Goal: Information Seeking & Learning: Learn about a topic

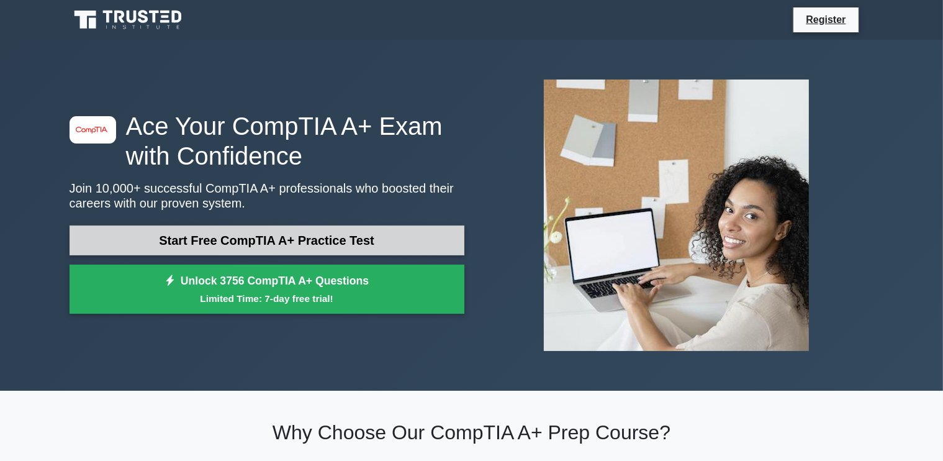
click at [240, 232] on link "Start Free CompTIA A+ Practice Test" at bounding box center [267, 240] width 395 height 30
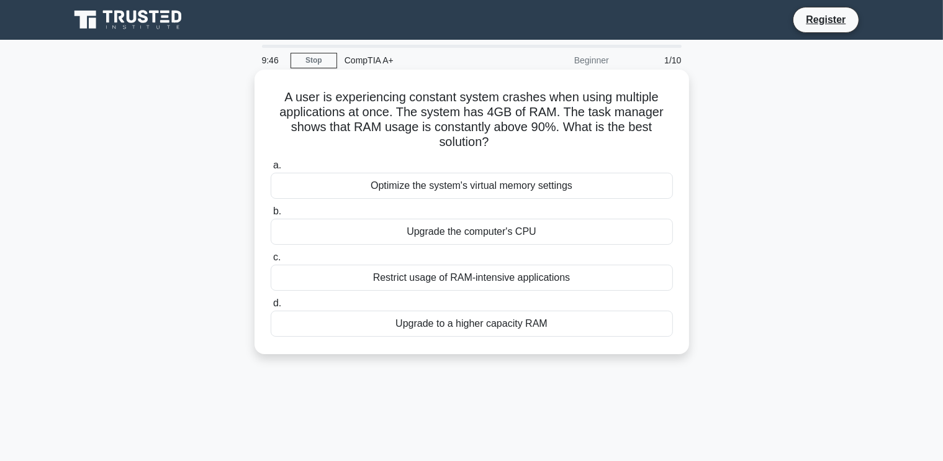
click at [475, 320] on div "Upgrade to a higher capacity RAM" at bounding box center [472, 324] width 402 height 26
click at [271, 307] on input "d. Upgrade to a higher capacity RAM" at bounding box center [271, 303] width 0 height 8
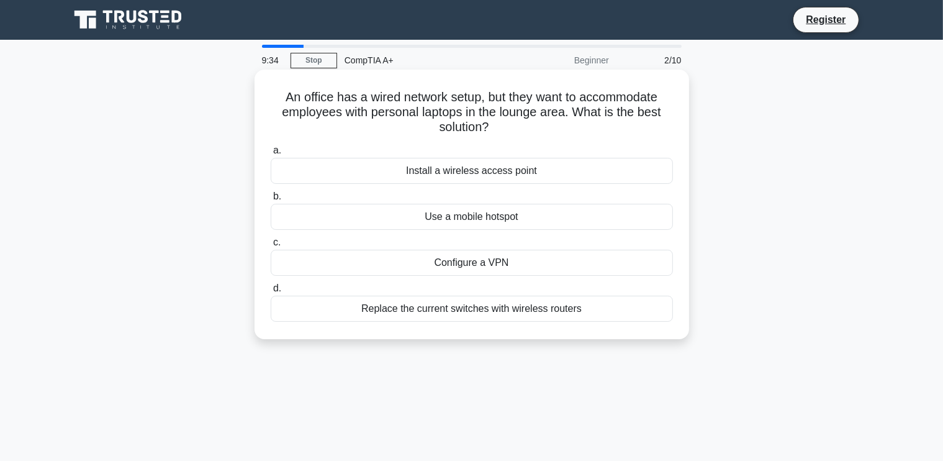
click at [482, 173] on div "Install a wireless access point" at bounding box center [472, 171] width 402 height 26
click at [271, 155] on input "a. Install a wireless access point" at bounding box center [271, 151] width 0 height 8
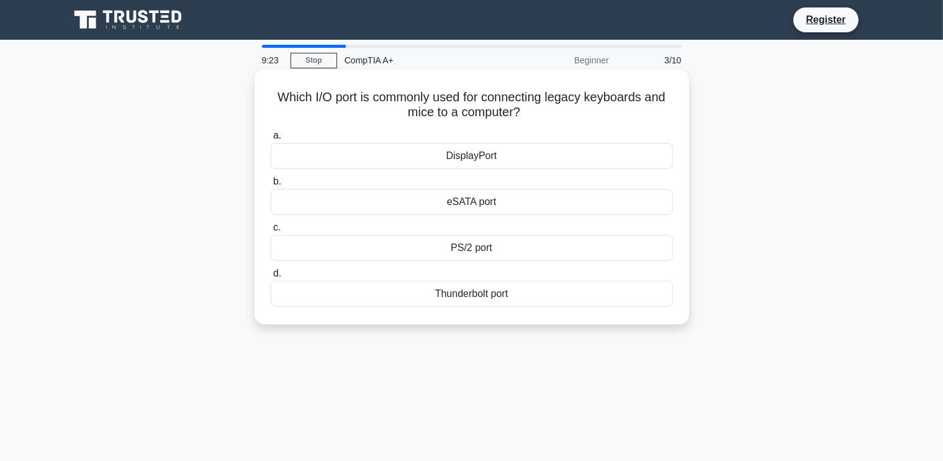
click at [449, 253] on div "PS/2 port" at bounding box center [472, 248] width 402 height 26
click at [271, 232] on input "c. PS/2 port" at bounding box center [271, 228] width 0 height 8
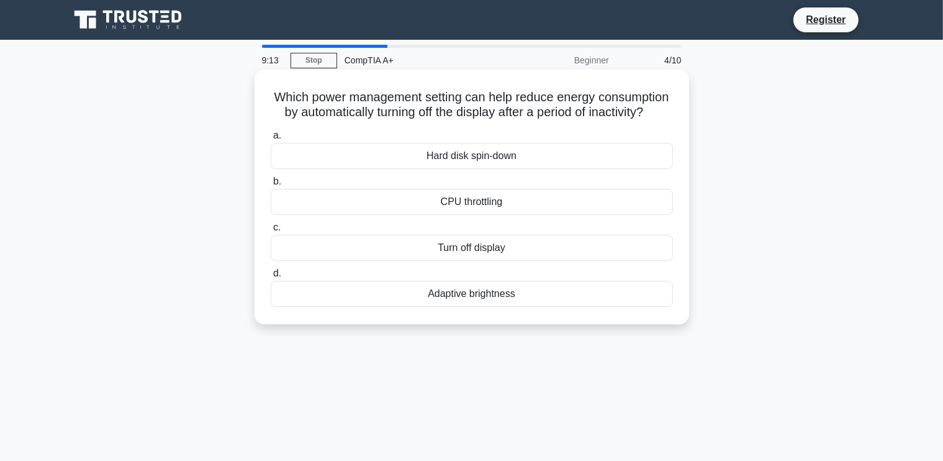
click at [487, 261] on div "Turn off display" at bounding box center [472, 248] width 402 height 26
click at [271, 232] on input "c. Turn off display" at bounding box center [271, 228] width 0 height 8
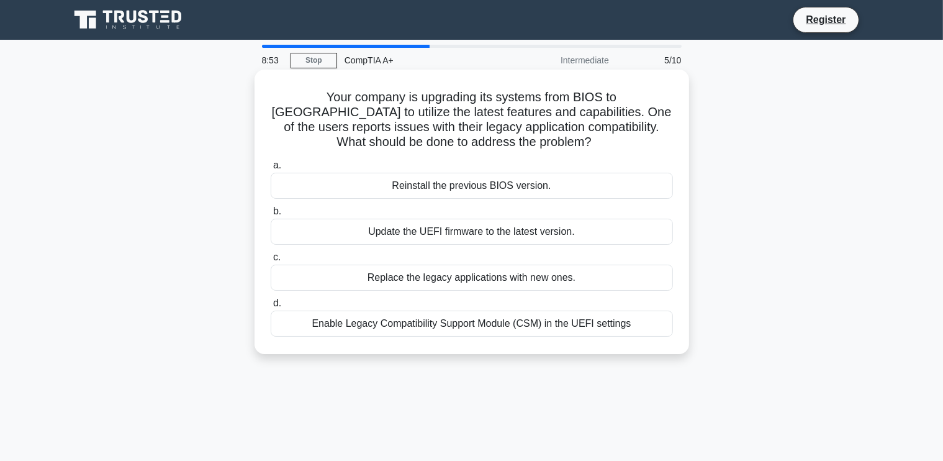
click at [447, 322] on div "Enable Legacy Compatibility Support Module (CSM) in the UEFI settings" at bounding box center [472, 324] width 402 height 26
click at [271, 307] on input "d. Enable Legacy Compatibility Support Module (CSM) in the UEFI settings" at bounding box center [271, 303] width 0 height 8
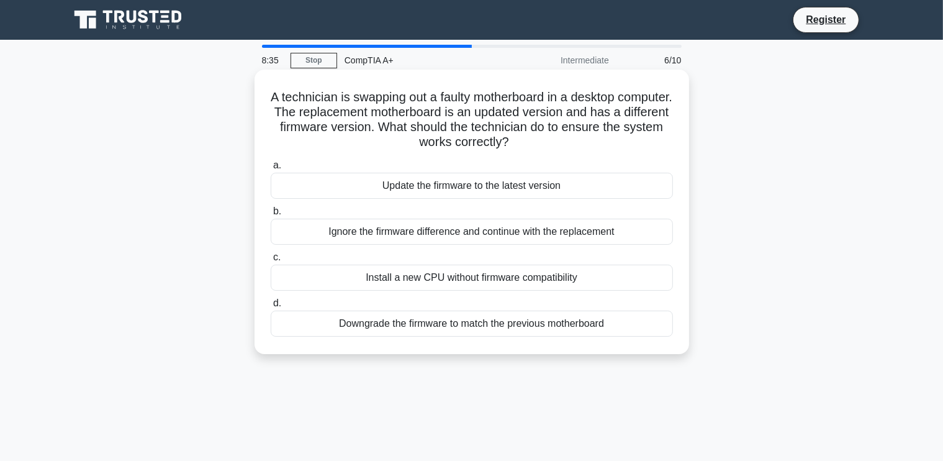
click at [475, 189] on div "Update the firmware to the latest version" at bounding box center [472, 186] width 402 height 26
click at [271, 170] on input "a. Update the firmware to the latest version" at bounding box center [271, 165] width 0 height 8
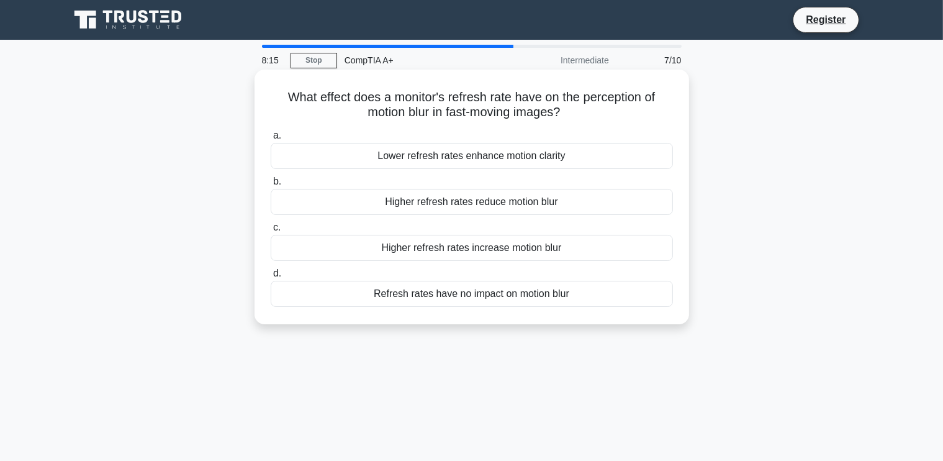
click at [434, 295] on div "Refresh rates have no impact on motion blur" at bounding box center [472, 294] width 402 height 26
click at [271, 278] on input "d. Refresh rates have no impact on motion blur" at bounding box center [271, 274] width 0 height 8
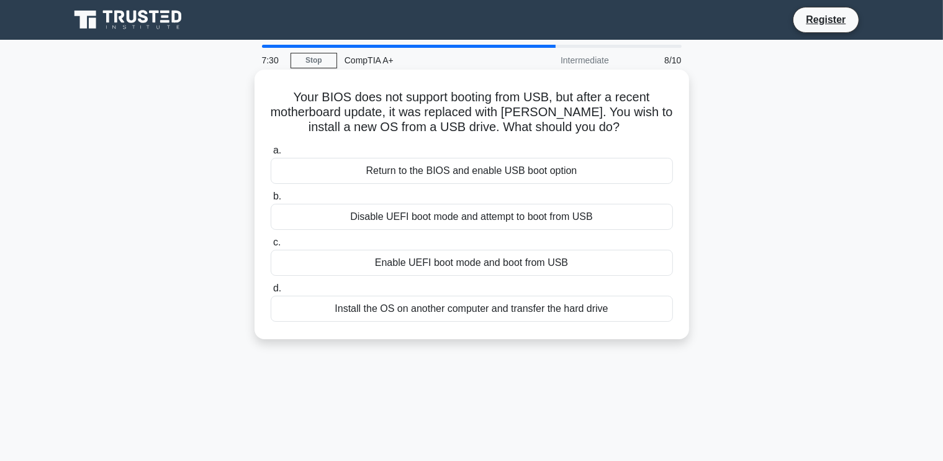
click at [475, 168] on div "Return to the BIOS and enable USB boot option" at bounding box center [472, 171] width 402 height 26
click at [271, 155] on input "a. Return to the BIOS and enable USB boot option" at bounding box center [271, 151] width 0 height 8
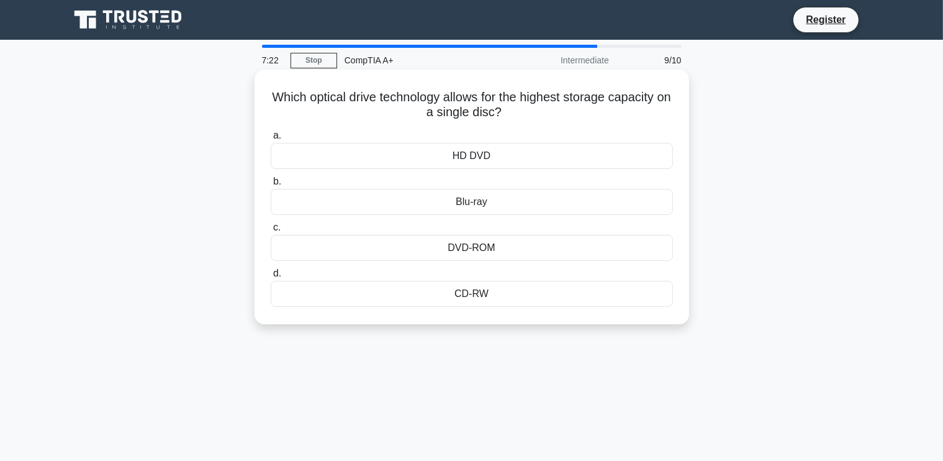
click at [475, 199] on div "Blu-ray" at bounding box center [472, 202] width 402 height 26
click at [271, 186] on input "b. Blu-ray" at bounding box center [271, 182] width 0 height 8
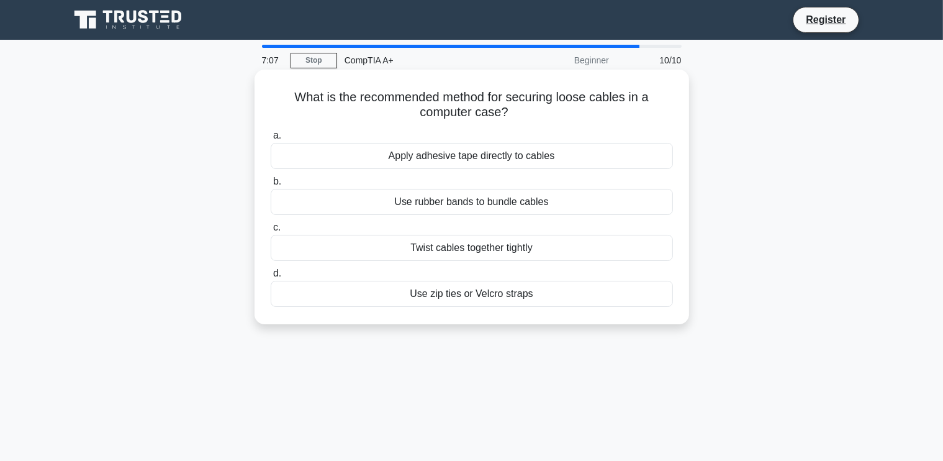
click at [484, 294] on div "Use zip ties or Velcro straps" at bounding box center [472, 294] width 402 height 26
click at [271, 278] on input "d. Use zip ties or Velcro straps" at bounding box center [271, 274] width 0 height 8
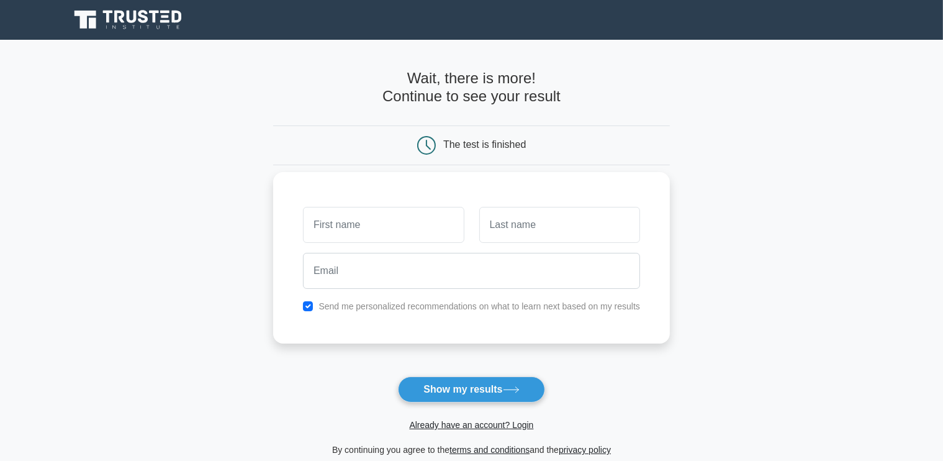
scroll to position [62, 0]
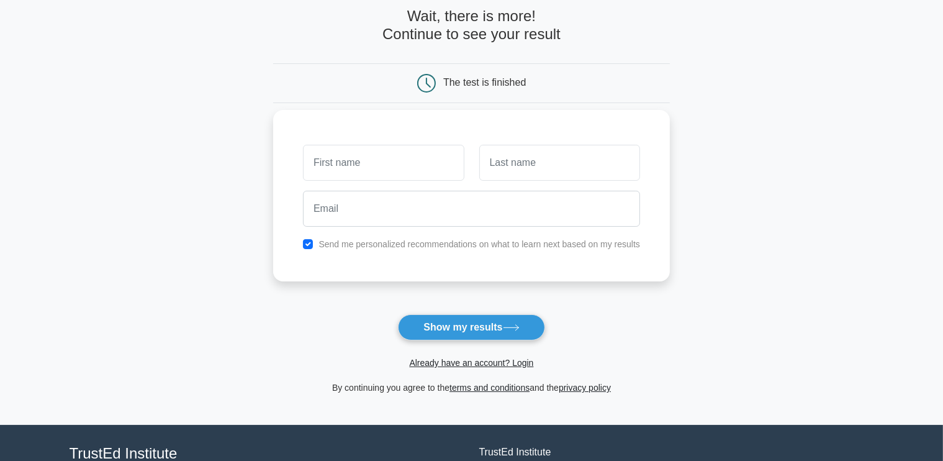
click at [383, 165] on input "text" at bounding box center [383, 163] width 161 height 36
type input "Victor"
click at [532, 159] on input "text" at bounding box center [559, 163] width 161 height 36
type input "Carvalho"
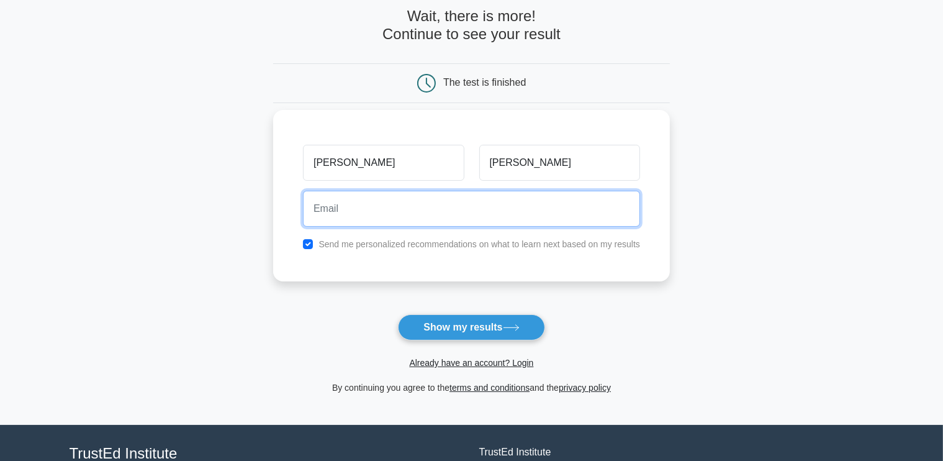
click at [440, 220] on input "email" at bounding box center [471, 209] width 337 height 36
type input "victor387carvalho@gmail.com"
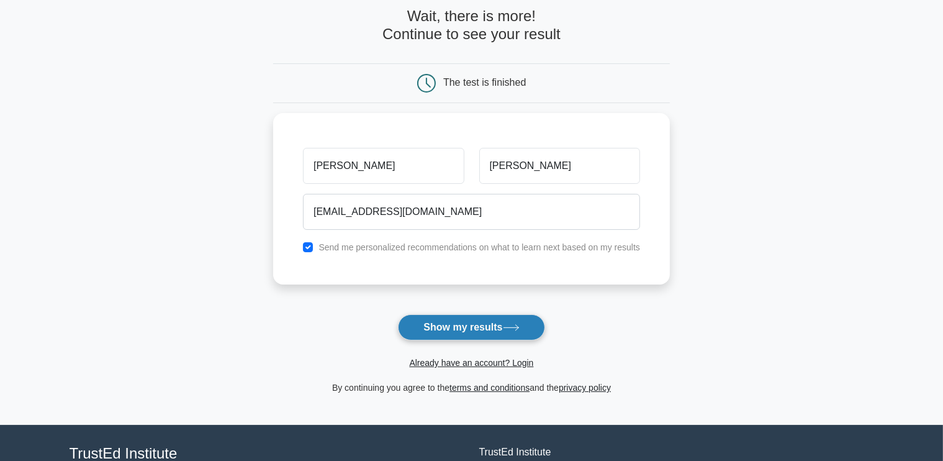
click at [468, 328] on button "Show my results" at bounding box center [471, 327] width 147 height 26
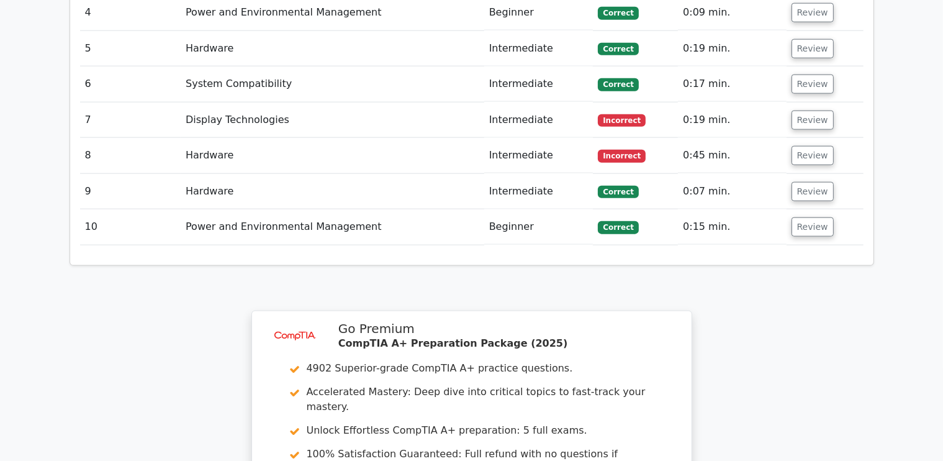
scroll to position [1401, 0]
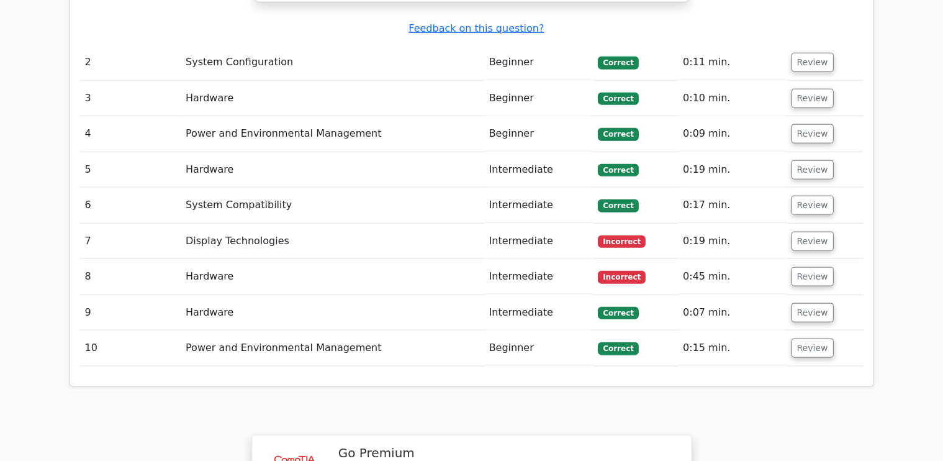
click at [520, 224] on td "Intermediate" at bounding box center [538, 241] width 109 height 35
click at [793, 232] on button "Review" at bounding box center [813, 241] width 42 height 19
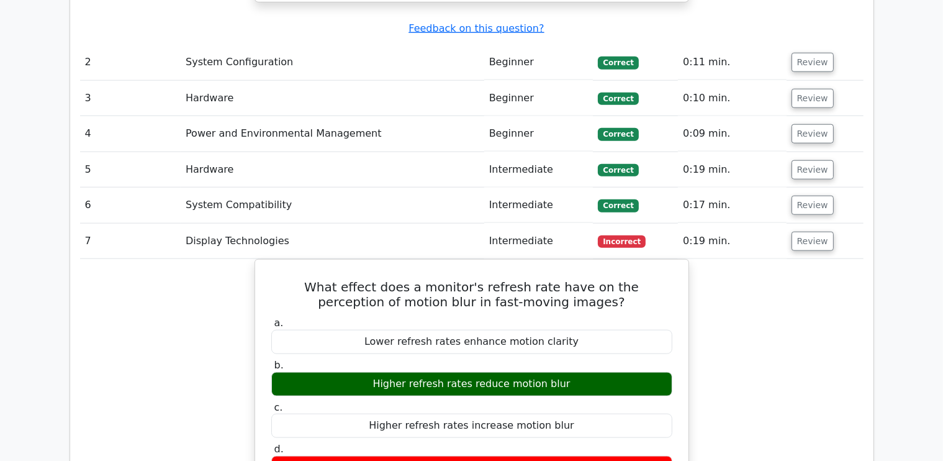
click at [612, 235] on span "Incorrect" at bounding box center [622, 241] width 48 height 12
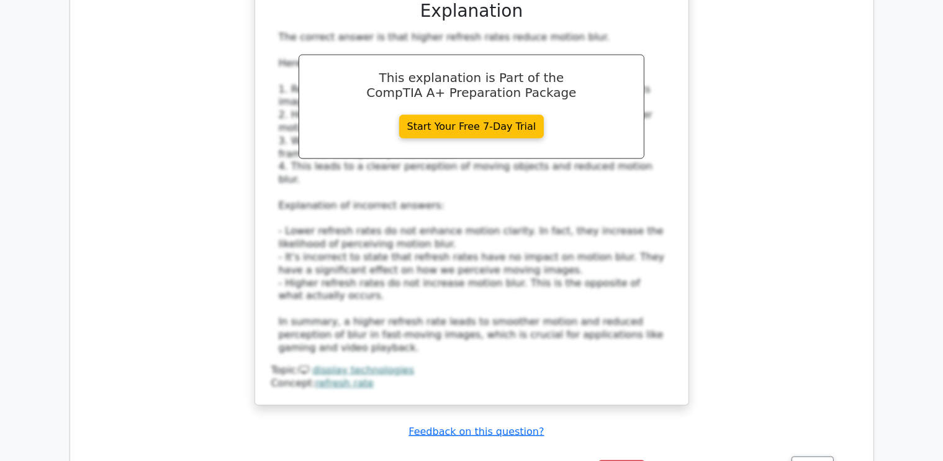
scroll to position [1960, 0]
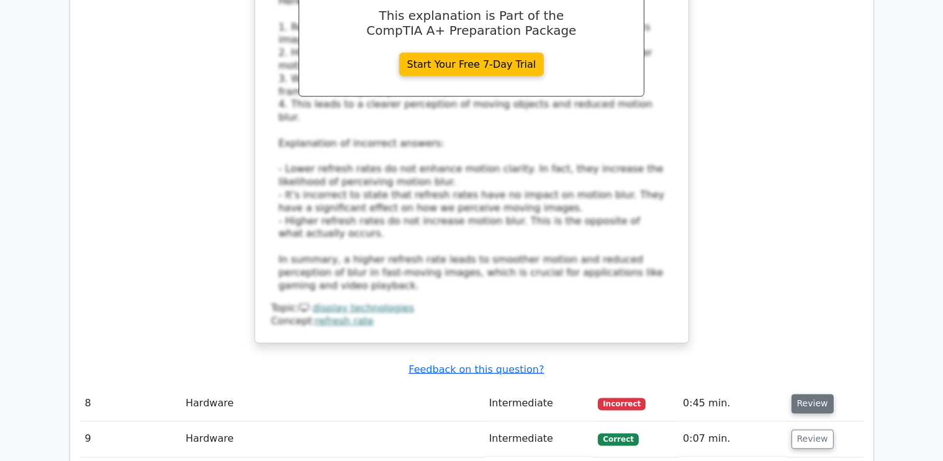
click at [807, 394] on button "Review" at bounding box center [813, 403] width 42 height 19
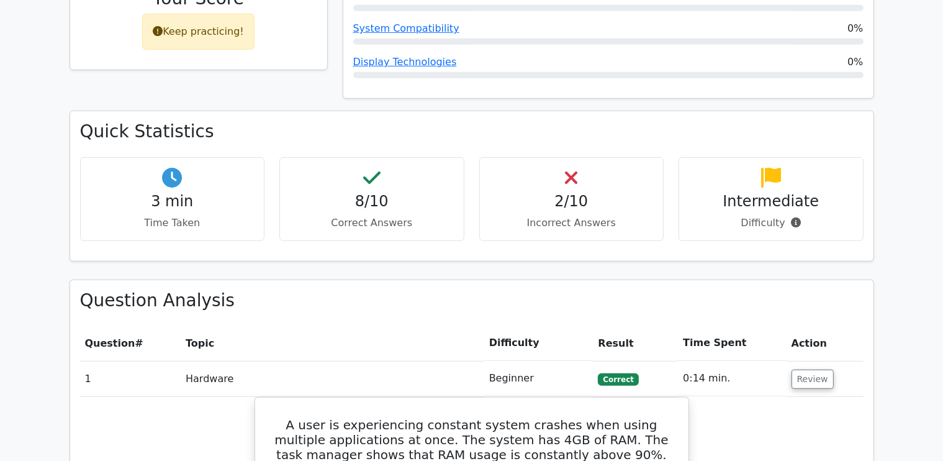
scroll to position [435, 0]
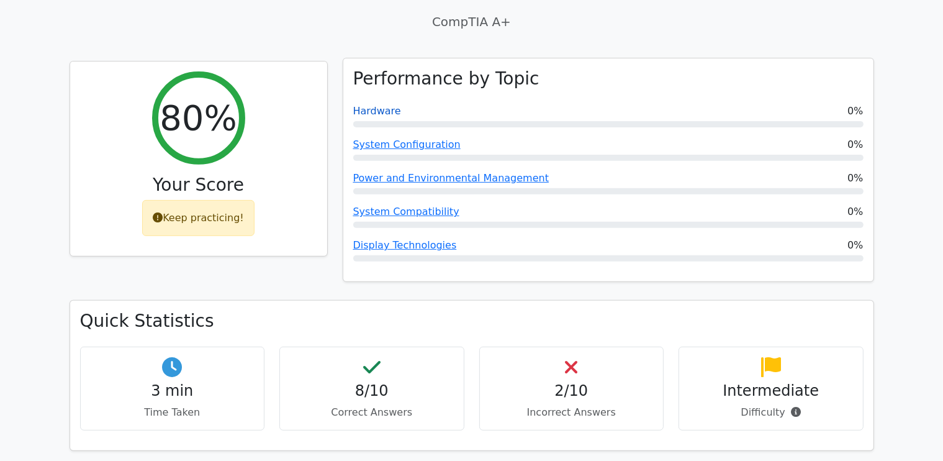
click at [363, 105] on link "Hardware" at bounding box center [377, 111] width 48 height 12
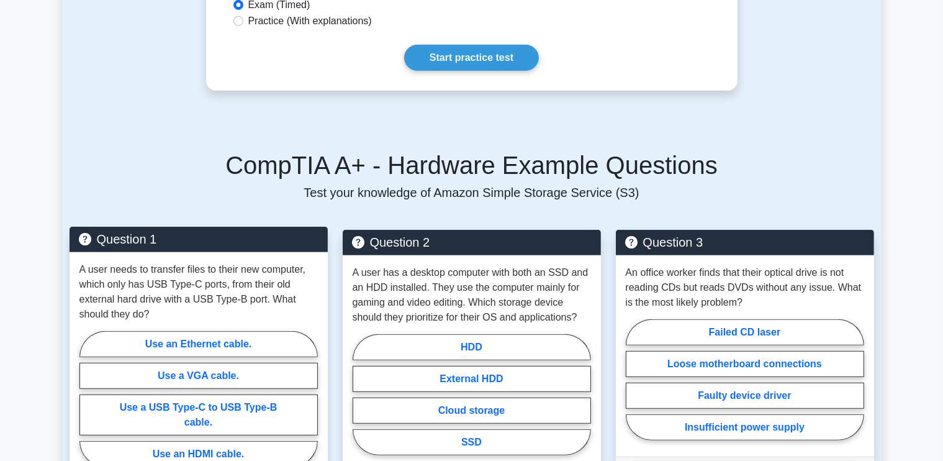
scroll to position [497, 0]
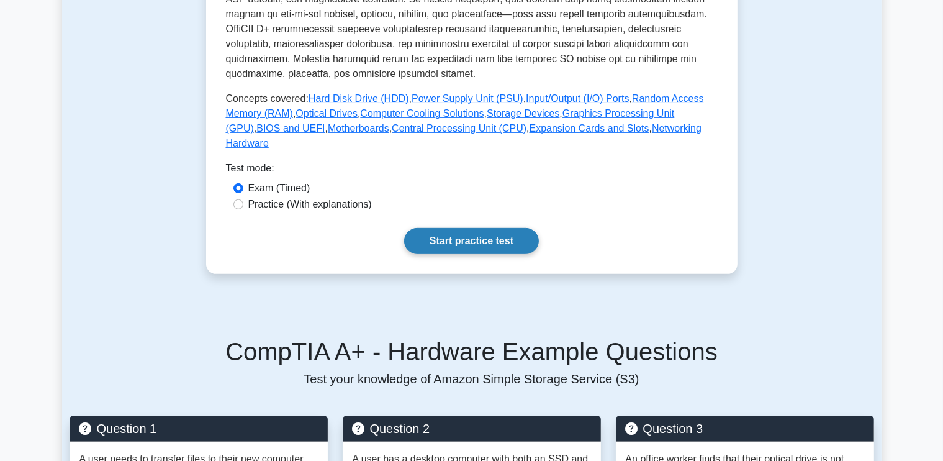
click at [466, 228] on link "Start practice test" at bounding box center [471, 241] width 135 height 26
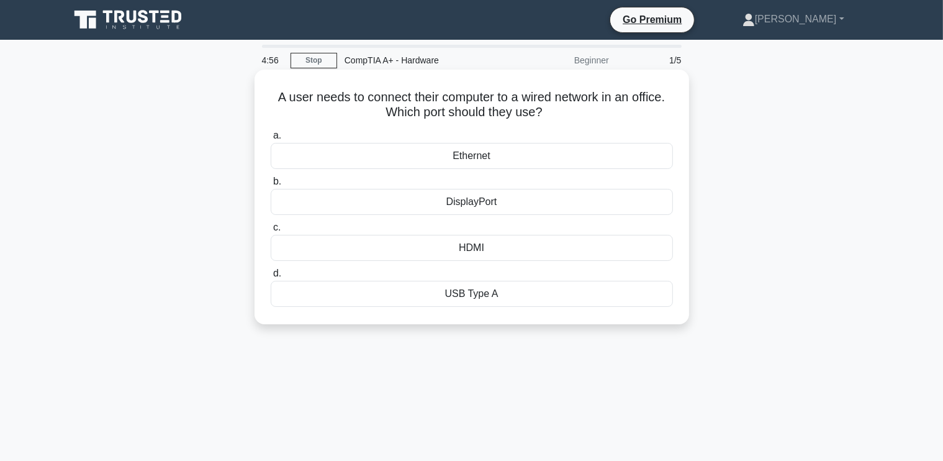
click at [493, 153] on div "Ethernet" at bounding box center [472, 156] width 402 height 26
click at [271, 140] on input "a. Ethernet" at bounding box center [271, 136] width 0 height 8
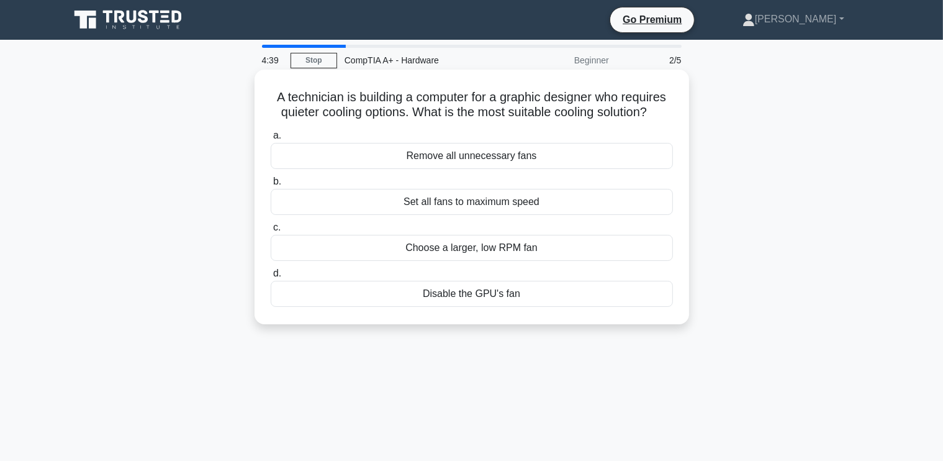
click at [463, 250] on div "Choose a larger, low RPM fan" at bounding box center [472, 248] width 402 height 26
click at [271, 232] on input "c. Choose a larger, low RPM fan" at bounding box center [271, 228] width 0 height 8
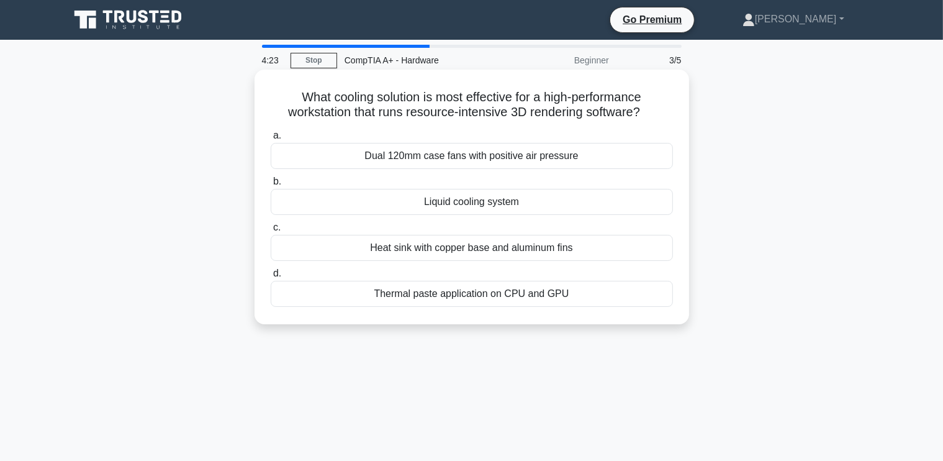
click at [466, 199] on div "Liquid cooling system" at bounding box center [472, 202] width 402 height 26
click at [271, 186] on input "b. Liquid cooling system" at bounding box center [271, 182] width 0 height 8
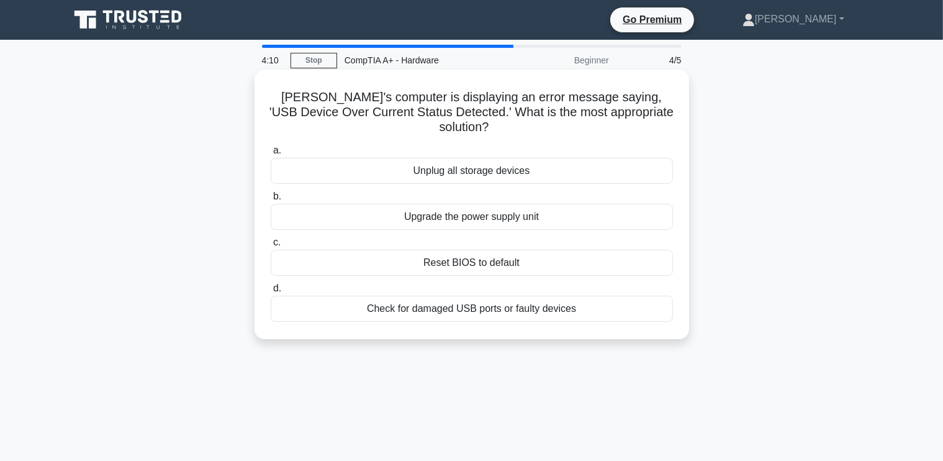
click at [470, 204] on div "Upgrade the power supply unit" at bounding box center [472, 217] width 402 height 26
click at [271, 201] on input "b. Upgrade the power supply unit" at bounding box center [271, 197] width 0 height 8
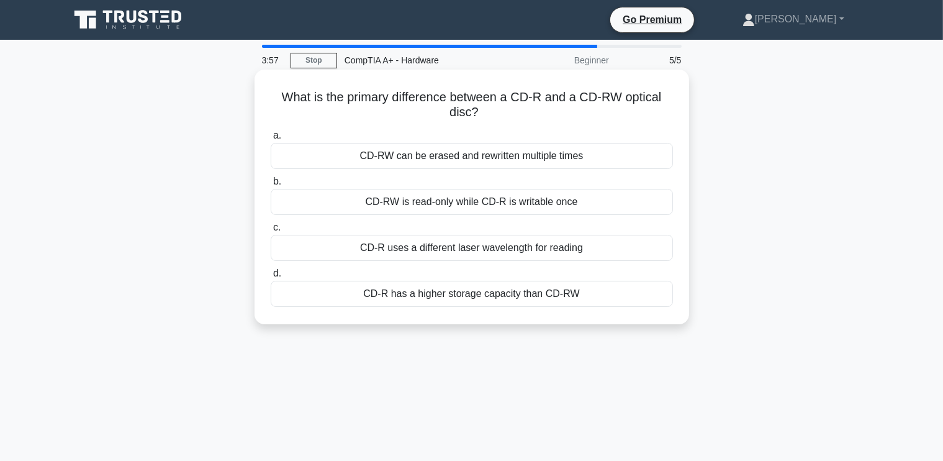
click at [443, 156] on div "CD-RW can be erased and rewritten multiple times" at bounding box center [472, 156] width 402 height 26
click at [271, 140] on input "a. CD-RW can be erased and rewritten multiple times" at bounding box center [271, 136] width 0 height 8
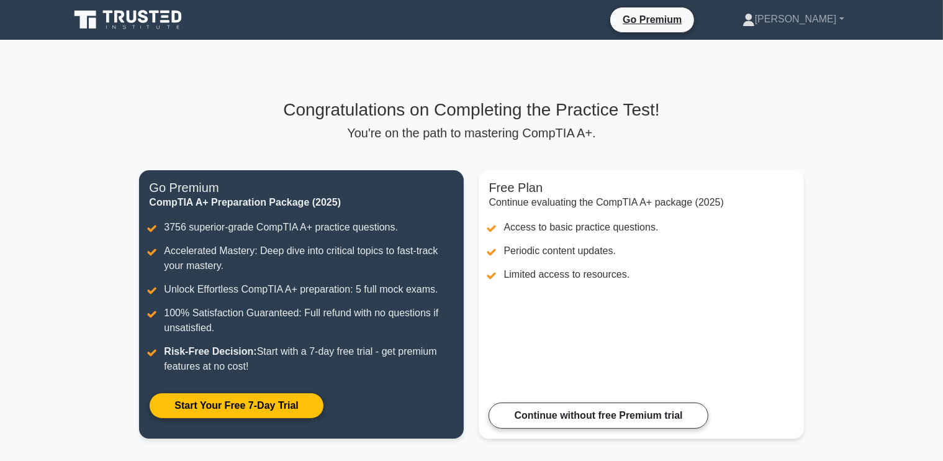
scroll to position [62, 0]
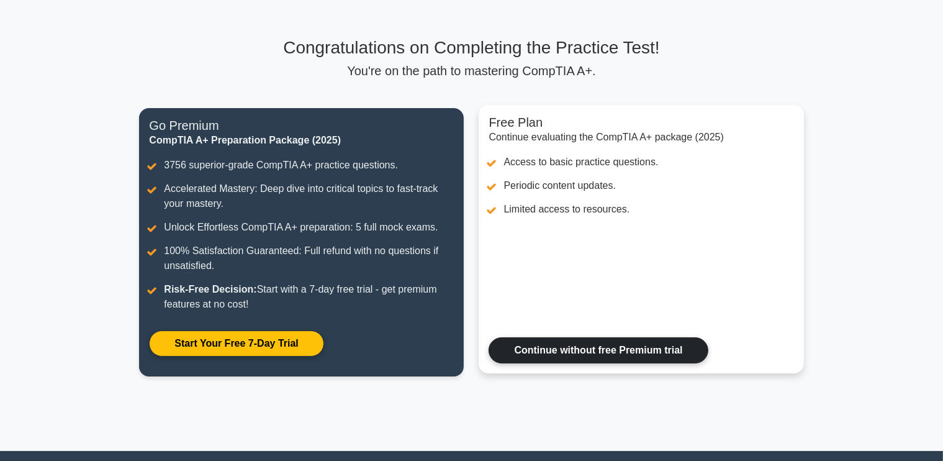
click at [539, 359] on link "Continue without free Premium trial" at bounding box center [598, 350] width 219 height 26
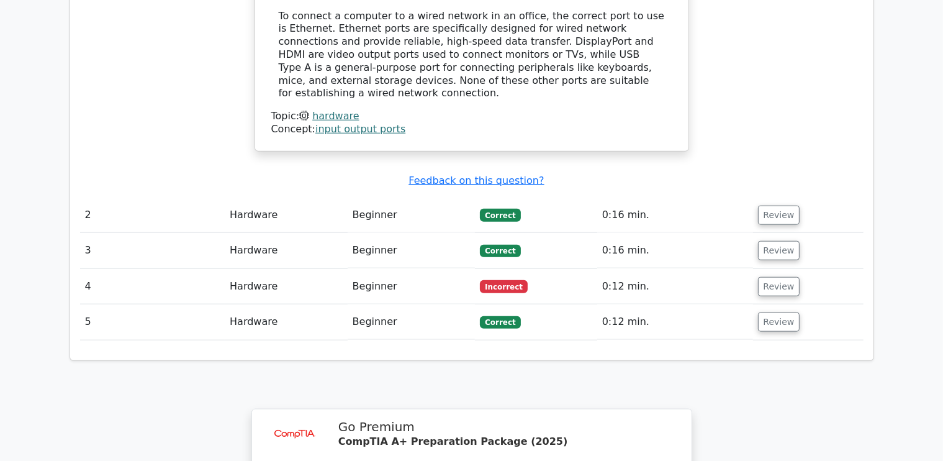
scroll to position [1304, 0]
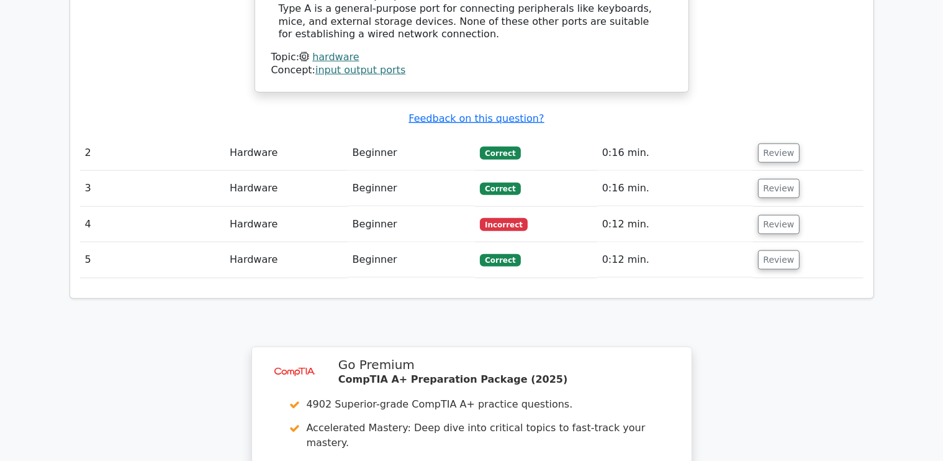
drag, startPoint x: 775, startPoint y: 161, endPoint x: 736, endPoint y: 173, distance: 40.9
click at [773, 215] on button "Review" at bounding box center [779, 224] width 42 height 19
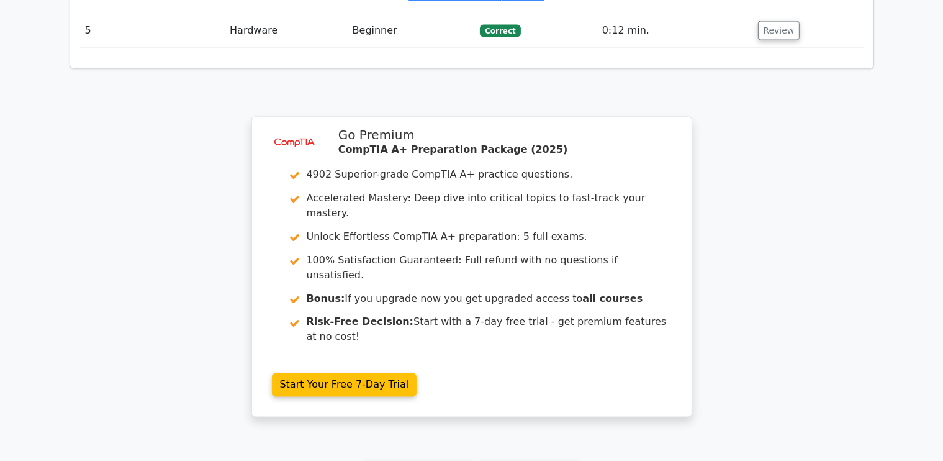
scroll to position [2138, 0]
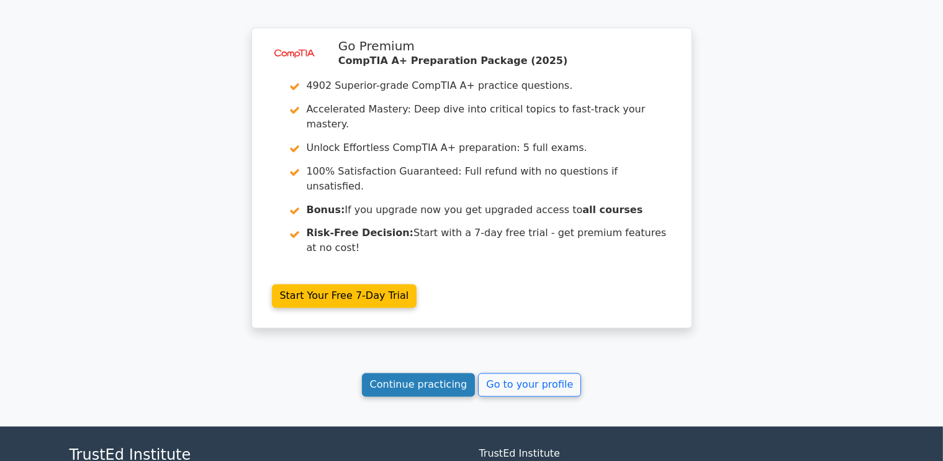
click at [452, 373] on link "Continue practicing" at bounding box center [419, 385] width 114 height 24
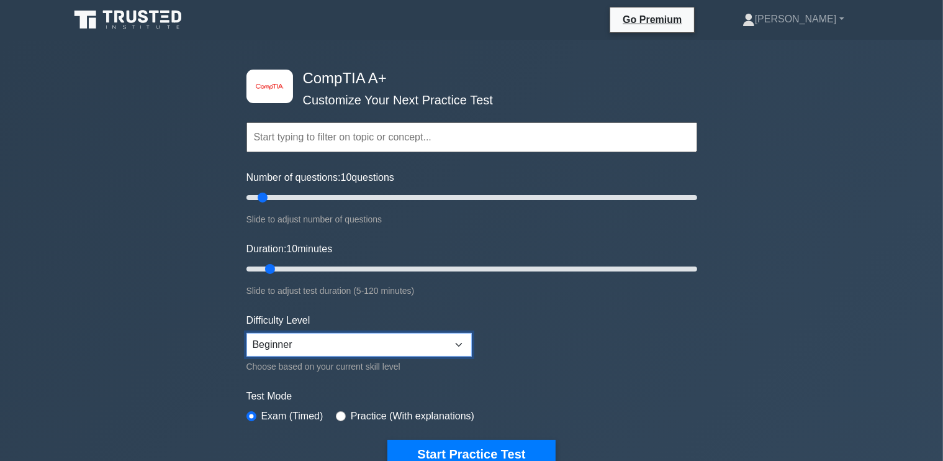
click at [348, 340] on select "Beginner Intermediate Expert" at bounding box center [359, 345] width 225 height 24
select select "intermediate"
click at [247, 333] on select "Beginner Intermediate Expert" at bounding box center [359, 345] width 225 height 24
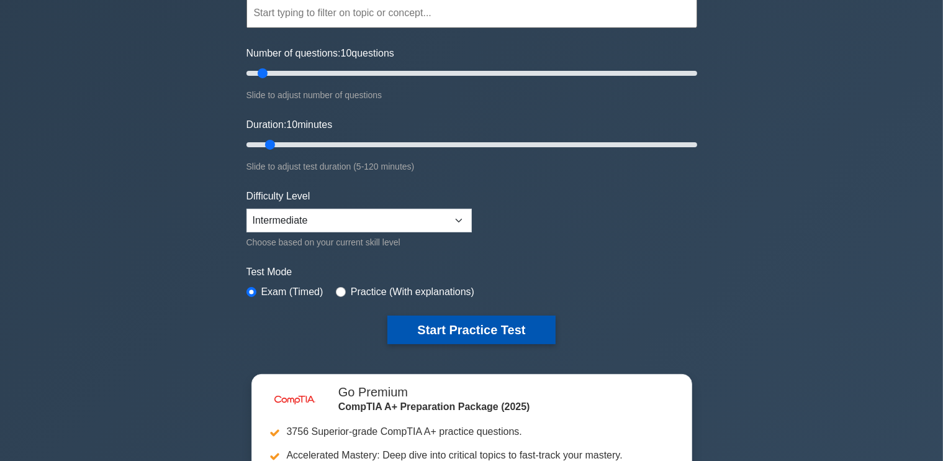
click at [480, 319] on button "Start Practice Test" at bounding box center [472, 330] width 168 height 29
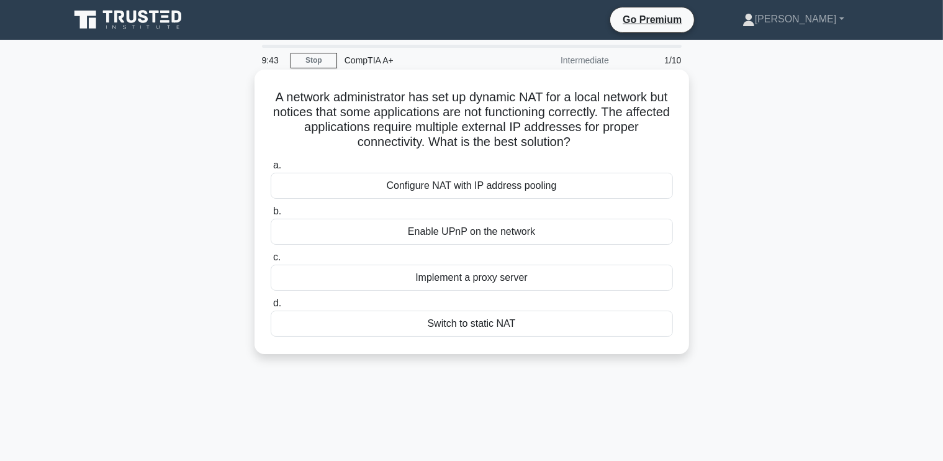
click at [470, 330] on div "Switch to static NAT" at bounding box center [472, 324] width 402 height 26
click at [271, 307] on input "d. Switch to static NAT" at bounding box center [271, 303] width 0 height 8
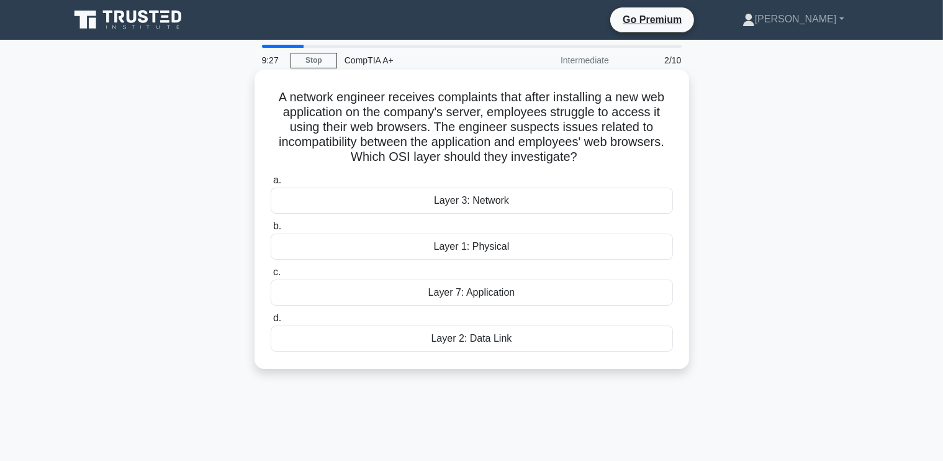
click at [461, 296] on div "Layer 7: Application" at bounding box center [472, 292] width 402 height 26
click at [271, 276] on input "c. Layer 7: Application" at bounding box center [271, 272] width 0 height 8
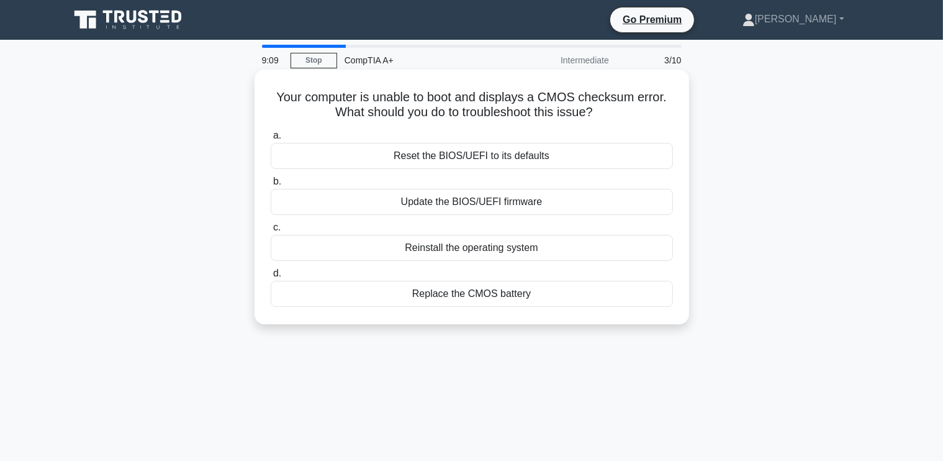
click at [486, 199] on div "Update the BIOS/UEFI firmware" at bounding box center [472, 202] width 402 height 26
click at [271, 186] on input "b. Update the BIOS/UEFI firmware" at bounding box center [271, 182] width 0 height 8
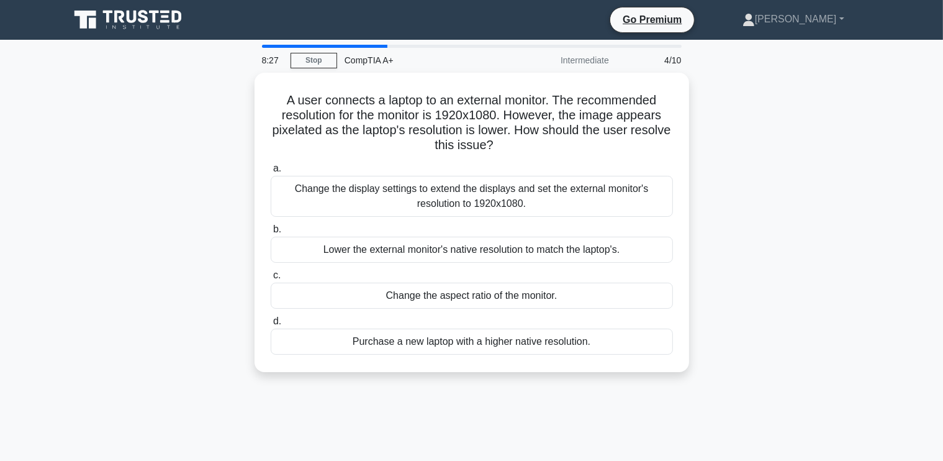
click at [486, 342] on div "Purchase a new laptop with a higher native resolution." at bounding box center [472, 342] width 402 height 26
click at [271, 325] on input "d. Purchase a new laptop with a higher native resolution." at bounding box center [271, 321] width 0 height 8
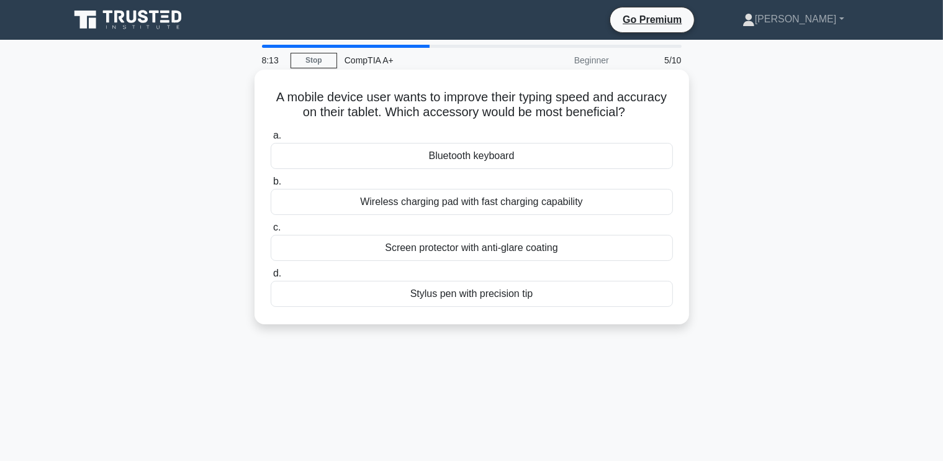
click at [462, 157] on div "Bluetooth keyboard" at bounding box center [472, 156] width 402 height 26
click at [271, 140] on input "a. Bluetooth keyboard" at bounding box center [271, 136] width 0 height 8
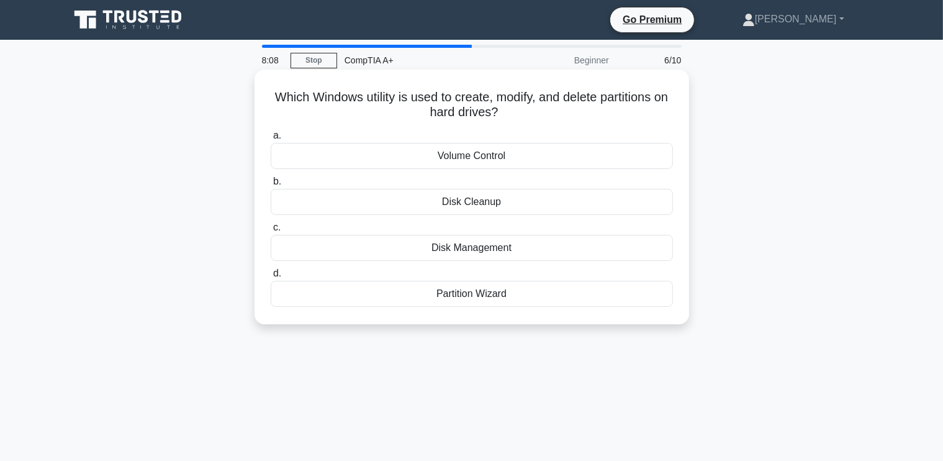
click at [443, 239] on div "Disk Management" at bounding box center [472, 248] width 402 height 26
click at [498, 250] on div "Disk Management" at bounding box center [472, 248] width 402 height 26
click at [271, 232] on input "c. Disk Management" at bounding box center [271, 228] width 0 height 8
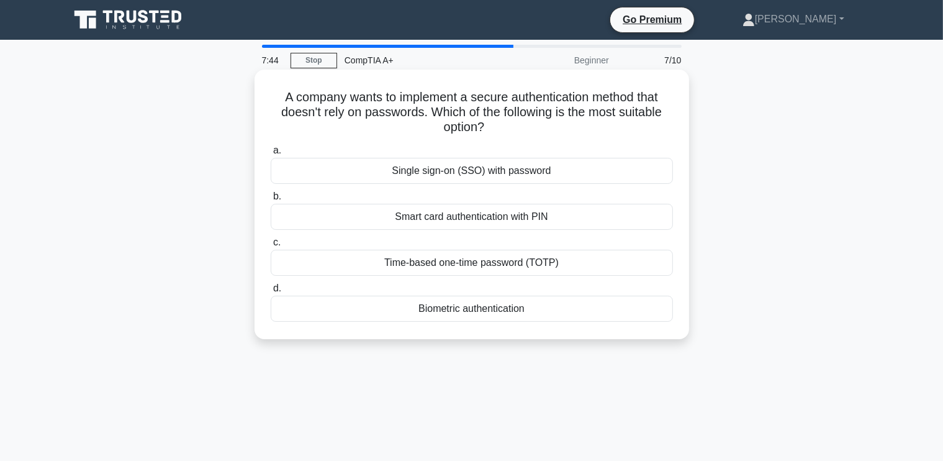
click at [475, 220] on div "Smart card authentication with PIN" at bounding box center [472, 217] width 402 height 26
click at [271, 201] on input "b. Smart card authentication with PIN" at bounding box center [271, 197] width 0 height 8
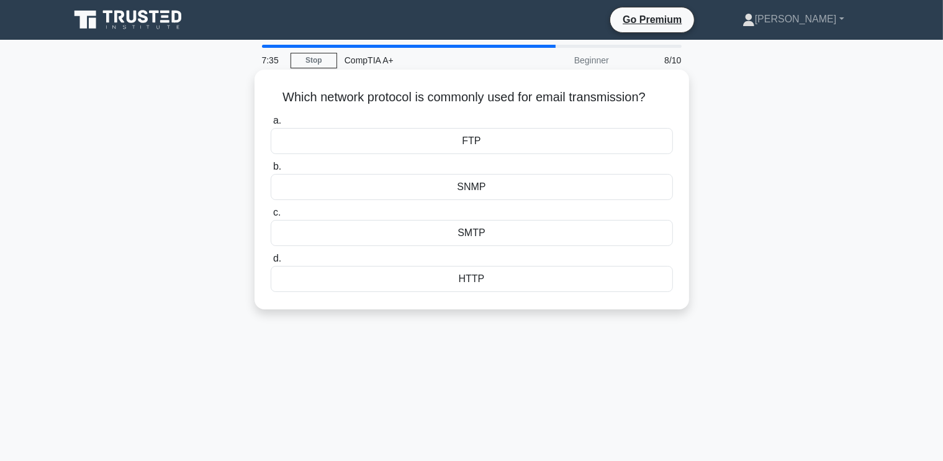
click at [472, 235] on div "SMTP" at bounding box center [472, 233] width 402 height 26
click at [271, 217] on input "c. SMTP" at bounding box center [271, 213] width 0 height 8
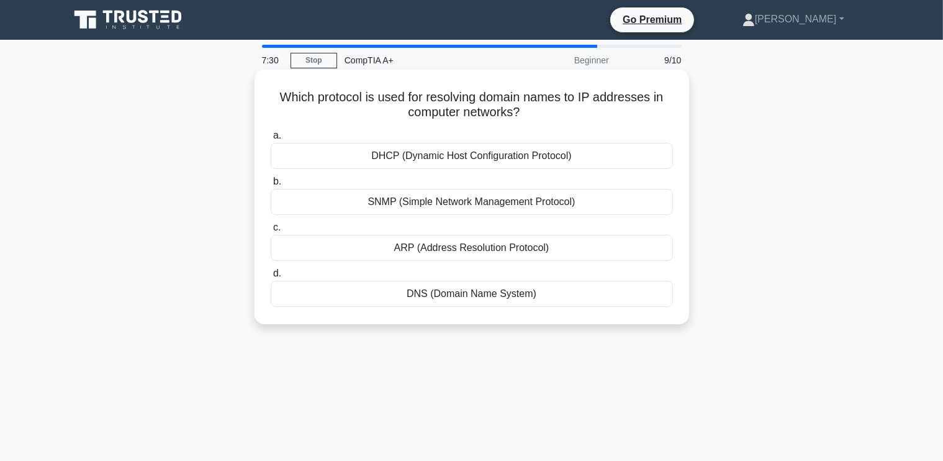
click at [448, 298] on div "DNS (Domain Name System)" at bounding box center [472, 294] width 402 height 26
click at [271, 278] on input "d. DNS (Domain Name System)" at bounding box center [271, 274] width 0 height 8
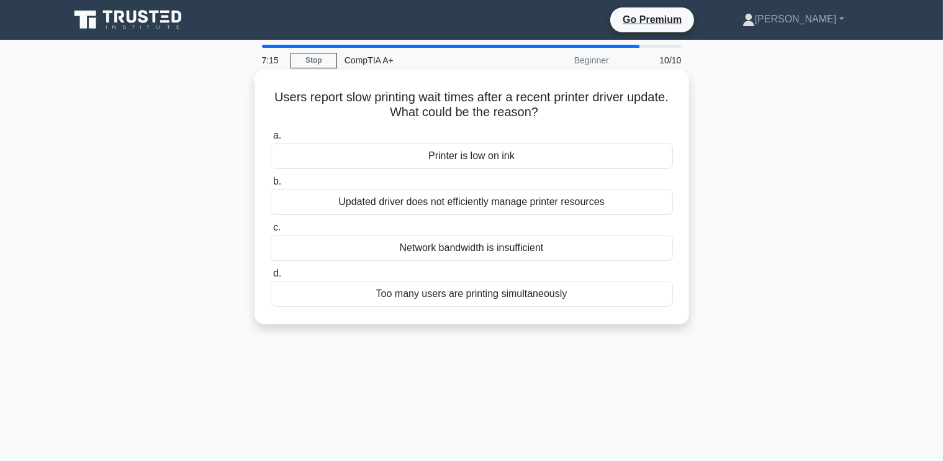
click at [479, 247] on div "Network bandwidth is insufficient" at bounding box center [472, 248] width 402 height 26
click at [271, 232] on input "c. Network bandwidth is insufficient" at bounding box center [271, 228] width 0 height 8
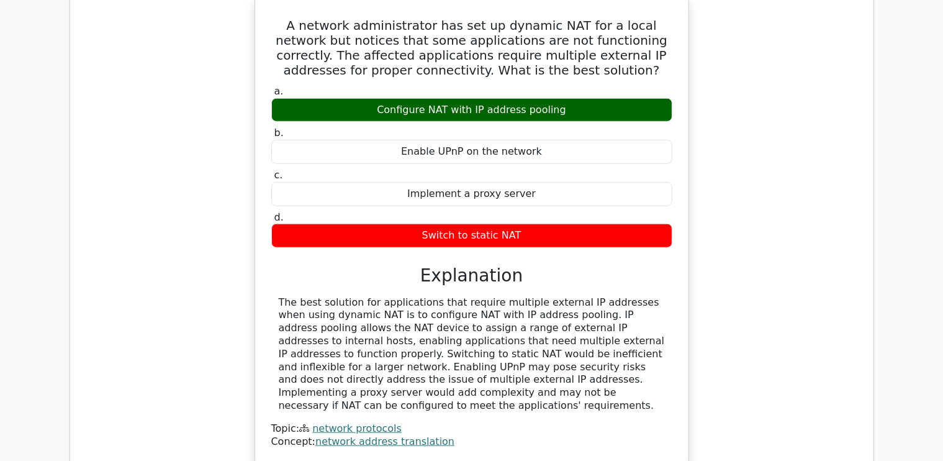
scroll to position [1366, 0]
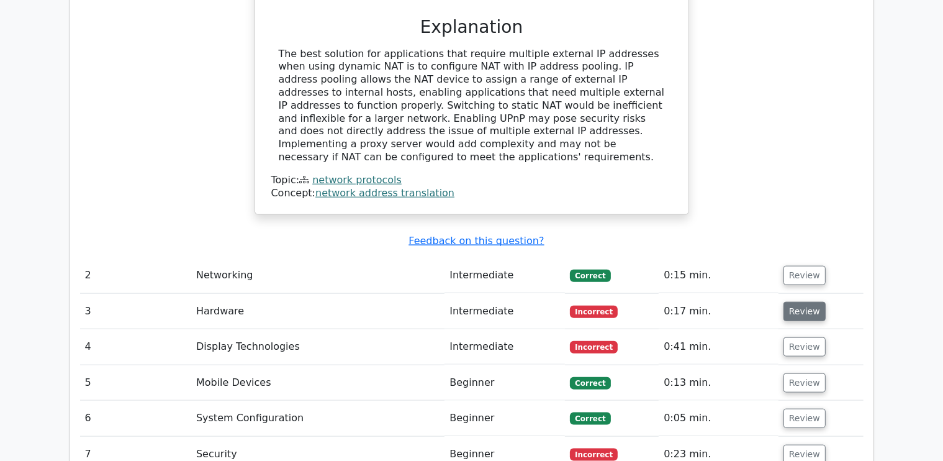
click at [790, 302] on button "Review" at bounding box center [805, 311] width 42 height 19
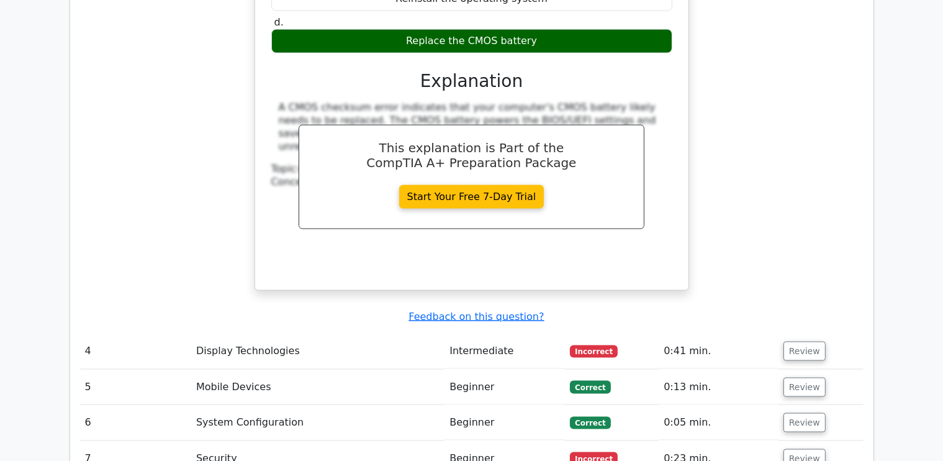
scroll to position [1988, 0]
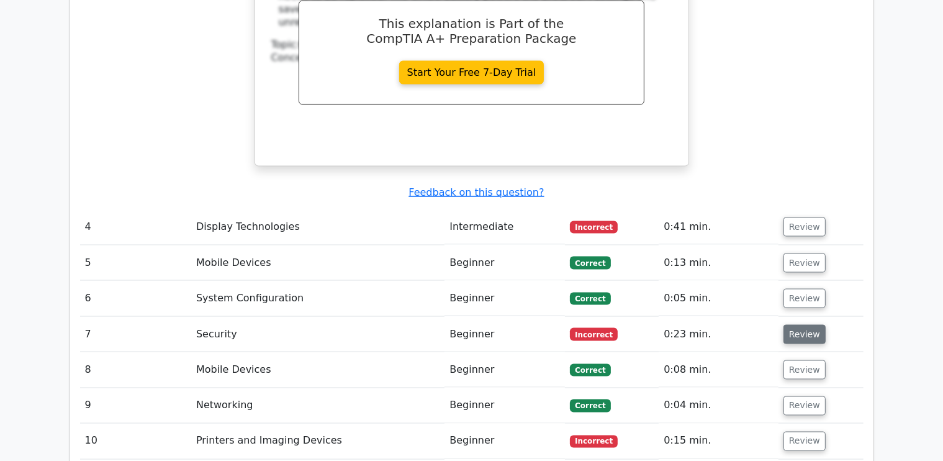
click at [786, 325] on button "Review" at bounding box center [805, 334] width 42 height 19
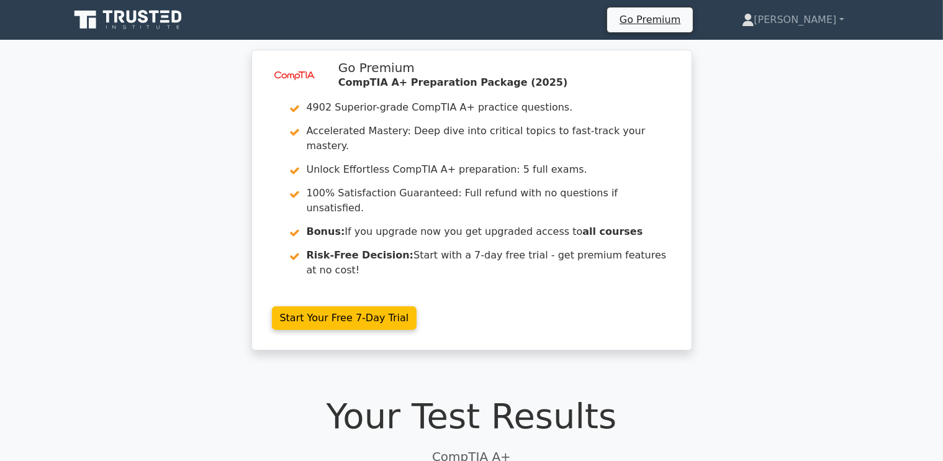
scroll to position [373, 0]
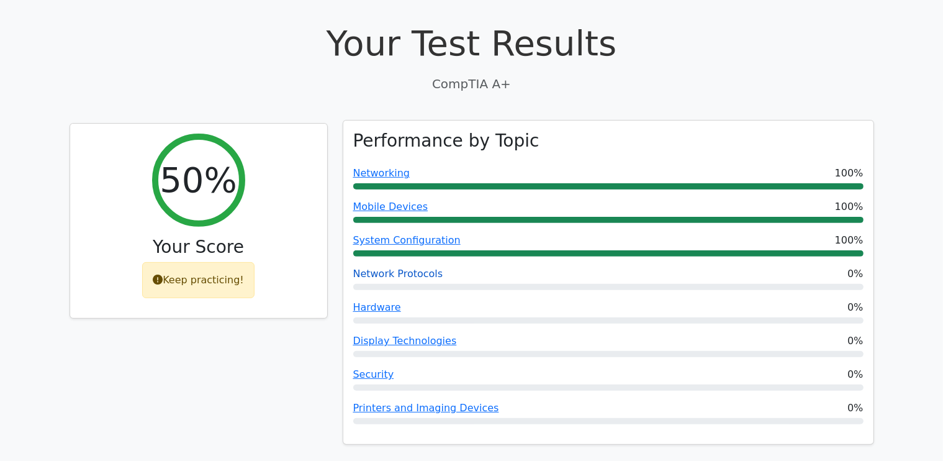
click at [388, 268] on link "Network Protocols" at bounding box center [398, 274] width 90 height 12
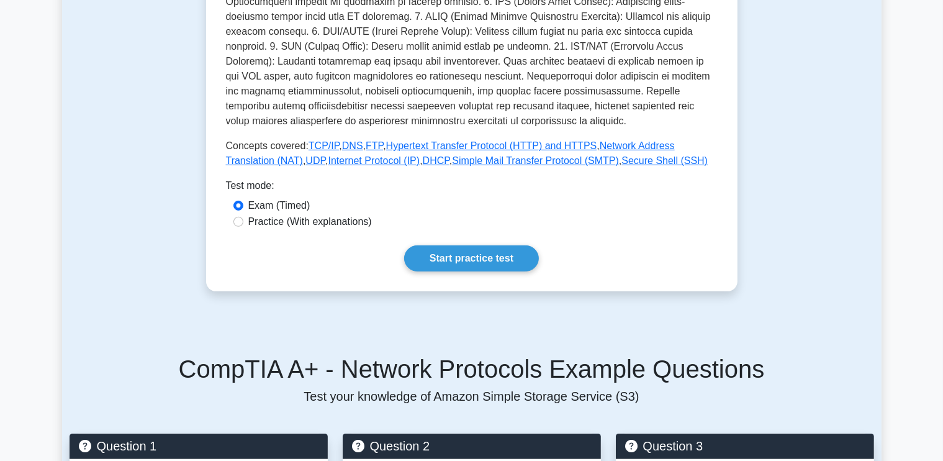
scroll to position [497, 0]
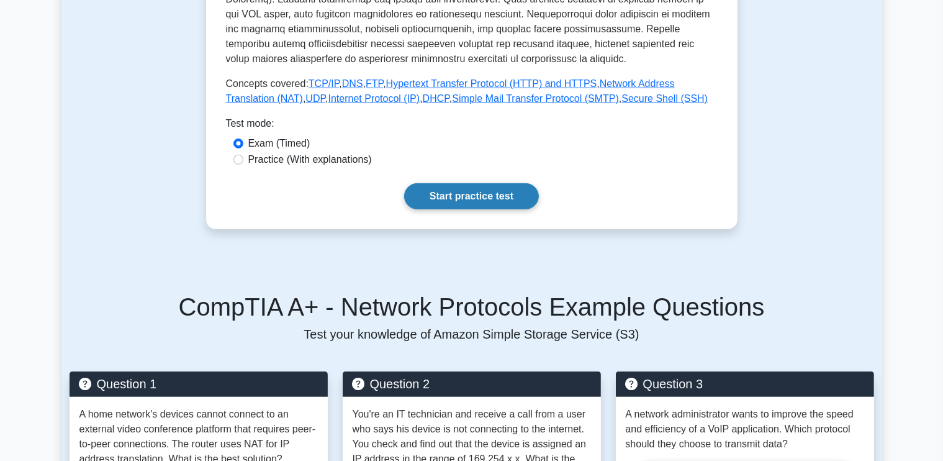
click at [448, 198] on link "Start practice test" at bounding box center [471, 196] width 135 height 26
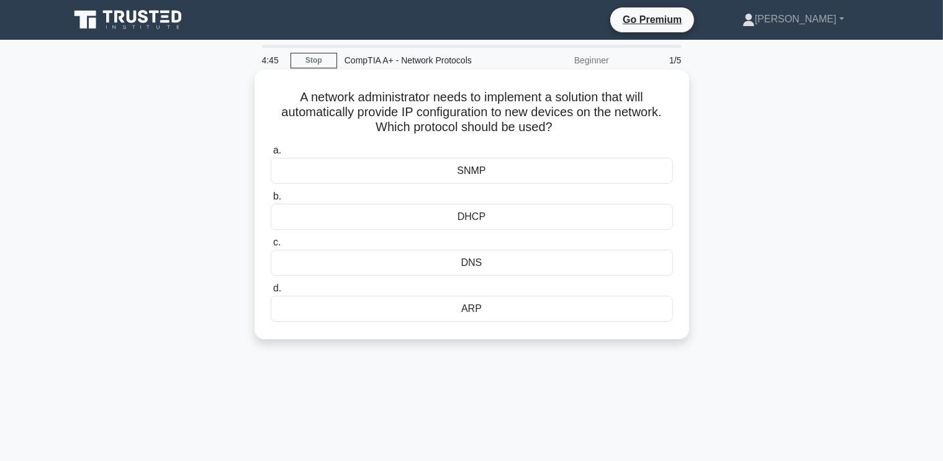
click at [473, 217] on div "DHCP" at bounding box center [472, 217] width 402 height 26
click at [271, 201] on input "b. DHCP" at bounding box center [271, 197] width 0 height 8
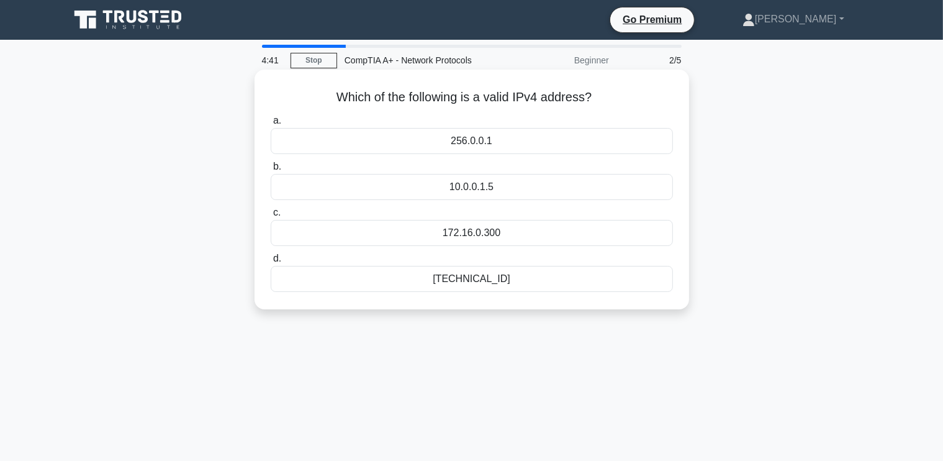
click at [494, 279] on div "192.168.0.1" at bounding box center [472, 279] width 402 height 26
click at [271, 263] on input "d. 192.168.0.1" at bounding box center [271, 259] width 0 height 8
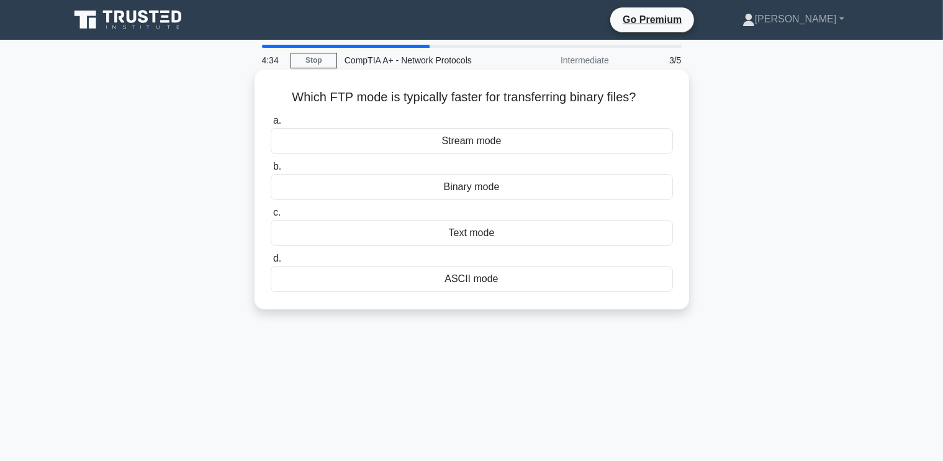
click at [484, 283] on div "ASCII mode" at bounding box center [472, 279] width 402 height 26
click at [271, 263] on input "d. ASCII mode" at bounding box center [271, 259] width 0 height 8
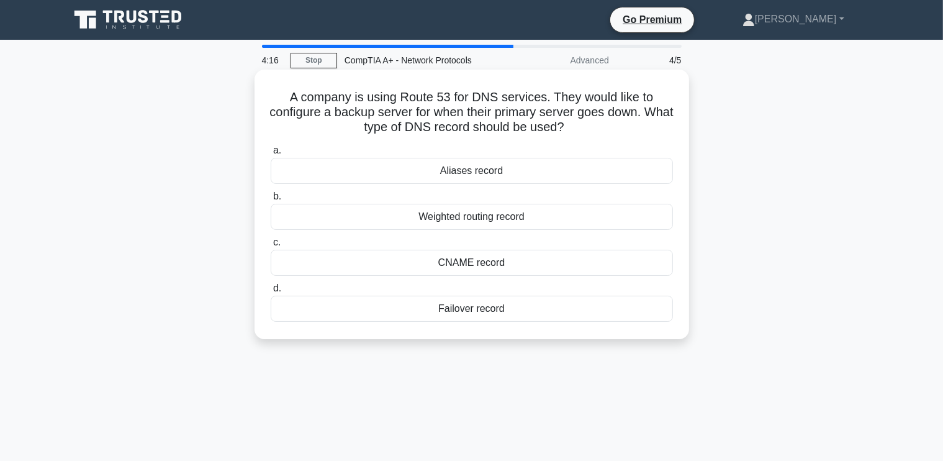
click at [469, 306] on div "Failover record" at bounding box center [472, 309] width 402 height 26
click at [271, 293] on input "d. Failover record" at bounding box center [271, 288] width 0 height 8
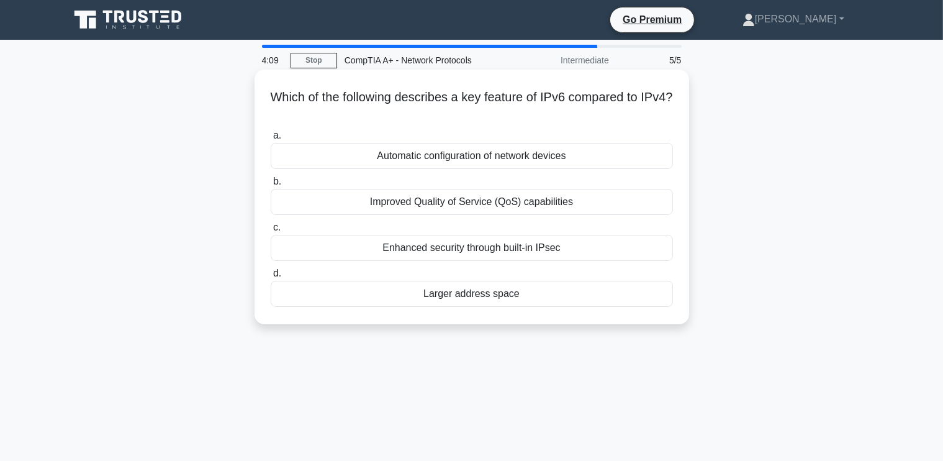
click at [470, 295] on div "Larger address space" at bounding box center [472, 294] width 402 height 26
click at [430, 291] on div "Larger address space" at bounding box center [472, 294] width 402 height 26
click at [271, 278] on input "d. Larger address space" at bounding box center [271, 274] width 0 height 8
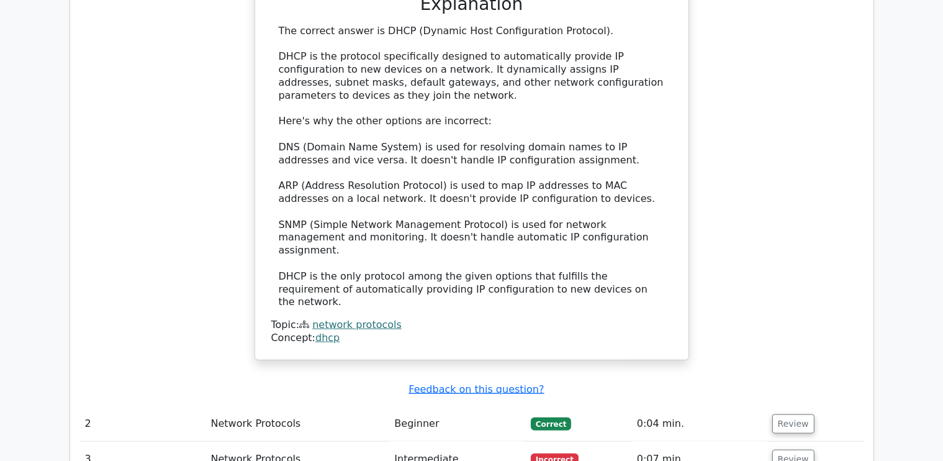
scroll to position [1491, 0]
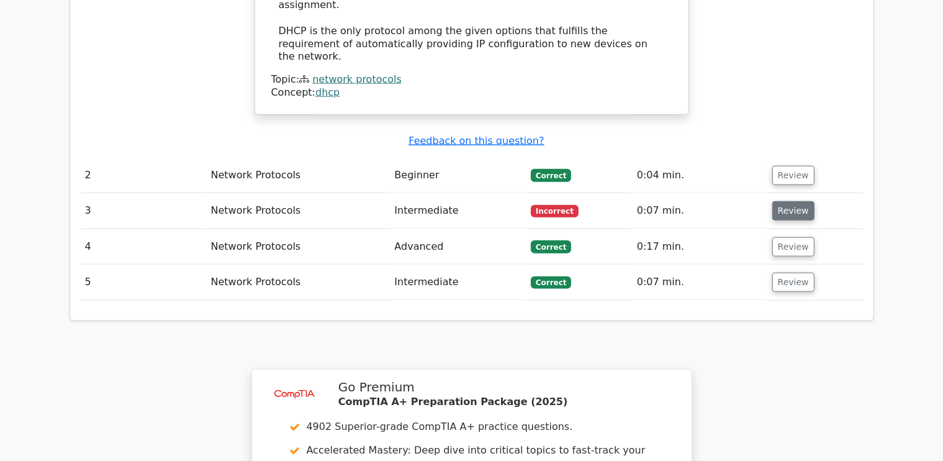
click at [789, 201] on button "Review" at bounding box center [794, 210] width 42 height 19
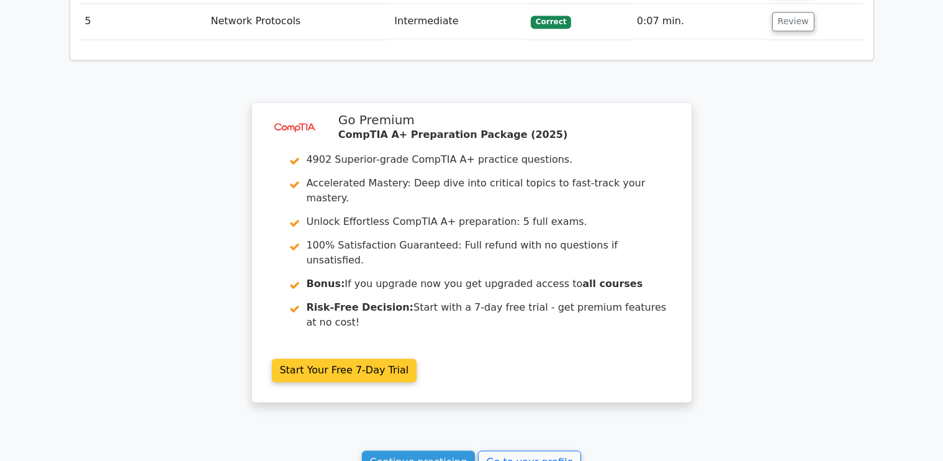
scroll to position [2414, 0]
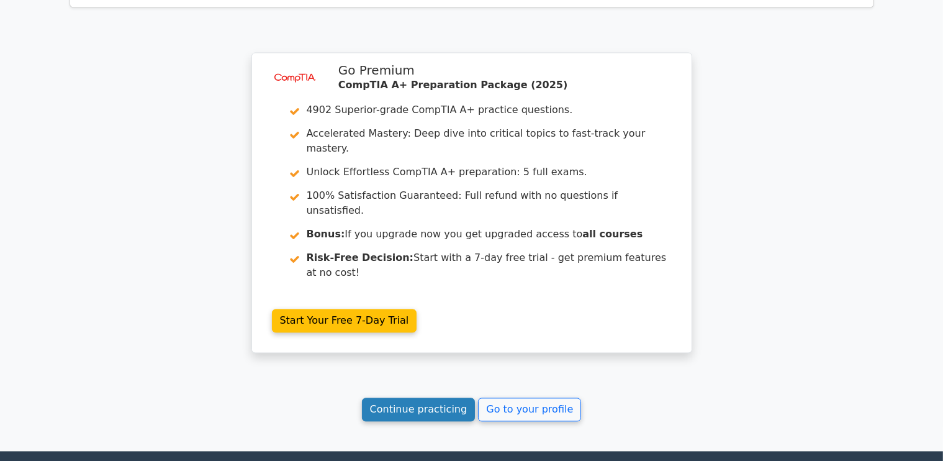
click at [440, 398] on link "Continue practicing" at bounding box center [419, 410] width 114 height 24
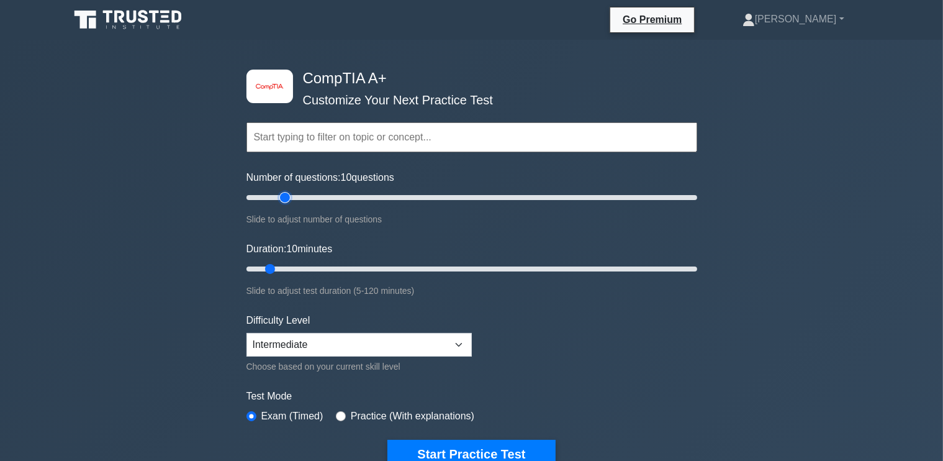
type input "20"
click at [281, 198] on input "Number of questions: 10 questions" at bounding box center [472, 197] width 451 height 15
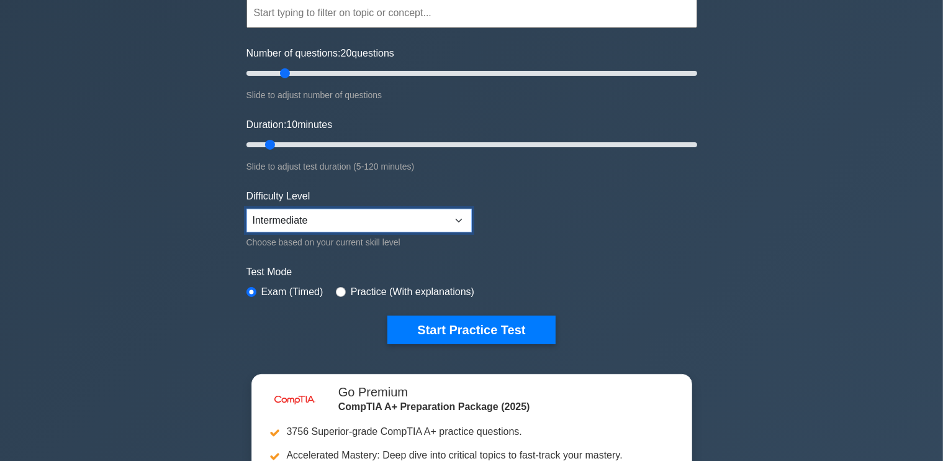
click at [379, 217] on select "Beginner Intermediate Expert" at bounding box center [359, 221] width 225 height 24
select select "expert"
click at [247, 209] on select "Beginner Intermediate Expert" at bounding box center [359, 221] width 225 height 24
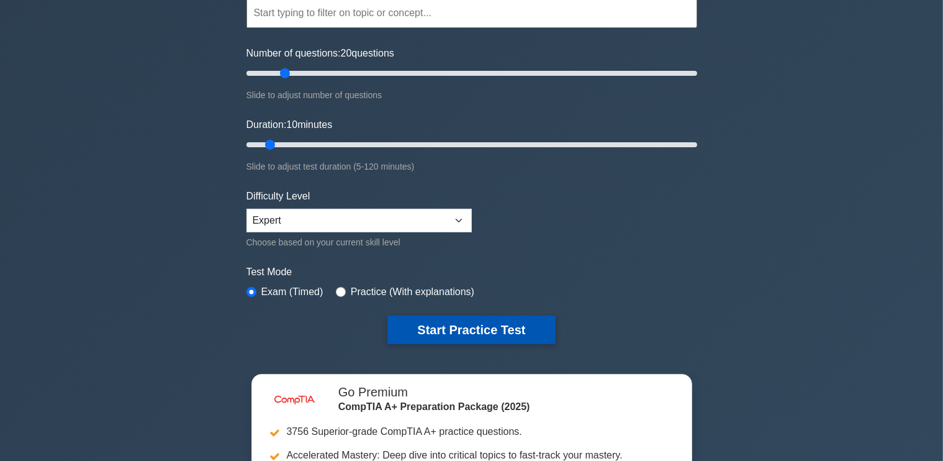
click at [444, 328] on button "Start Practice Test" at bounding box center [472, 330] width 168 height 29
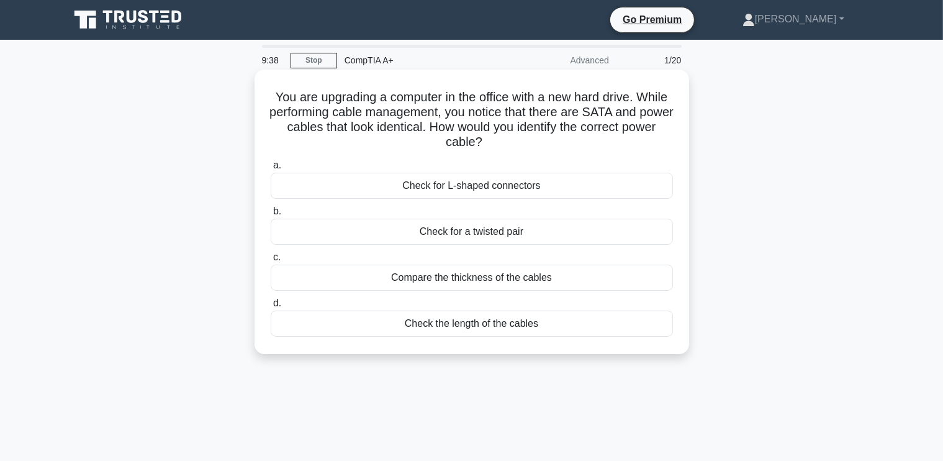
click at [473, 275] on div "Compare the thickness of the cables" at bounding box center [472, 278] width 402 height 26
click at [271, 261] on input "c. Compare the thickness of the cables" at bounding box center [271, 257] width 0 height 8
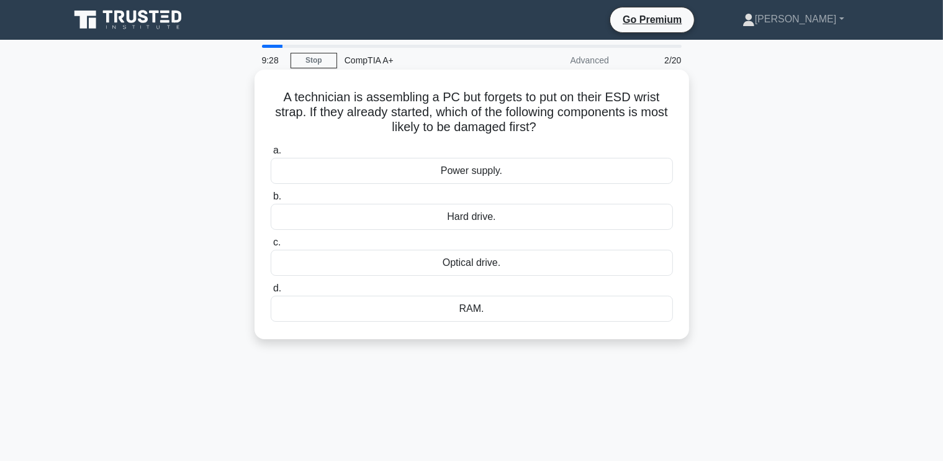
click at [470, 307] on div "RAM." at bounding box center [472, 309] width 402 height 26
click at [457, 310] on div "RAM." at bounding box center [472, 309] width 402 height 26
click at [271, 293] on input "d. RAM." at bounding box center [271, 288] width 0 height 8
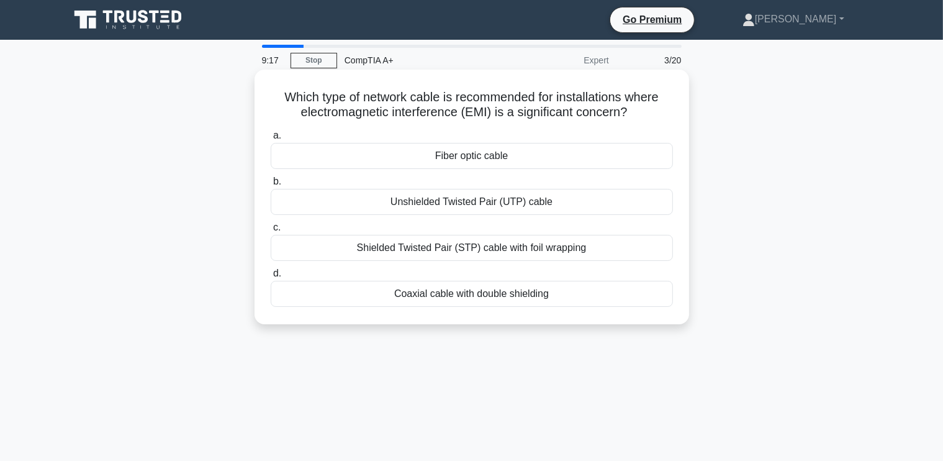
click at [471, 159] on div "Fiber optic cable" at bounding box center [472, 156] width 402 height 26
click at [271, 140] on input "a. Fiber optic cable" at bounding box center [271, 136] width 0 height 8
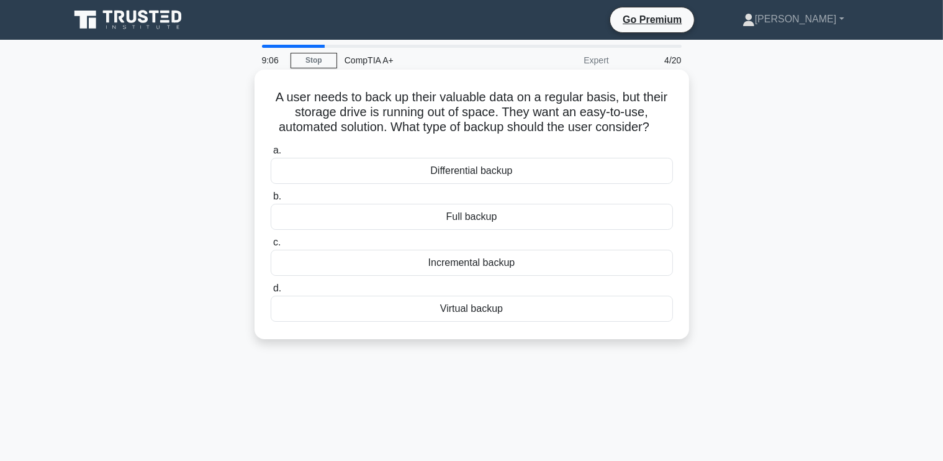
click at [486, 263] on div "Incremental backup" at bounding box center [472, 263] width 402 height 26
click at [271, 247] on input "c. Incremental backup" at bounding box center [271, 243] width 0 height 8
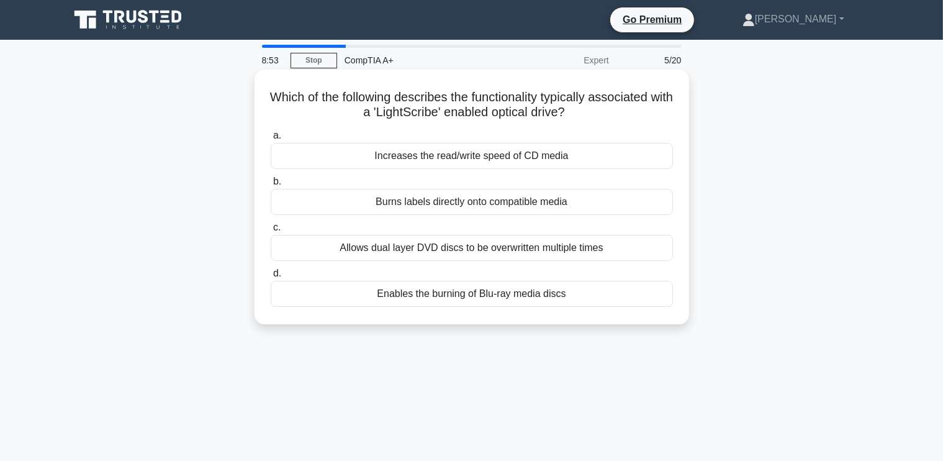
click at [442, 201] on div "Burns labels directly onto compatible media" at bounding box center [472, 202] width 402 height 26
click at [271, 186] on input "b. Burns labels directly onto compatible media" at bounding box center [271, 182] width 0 height 8
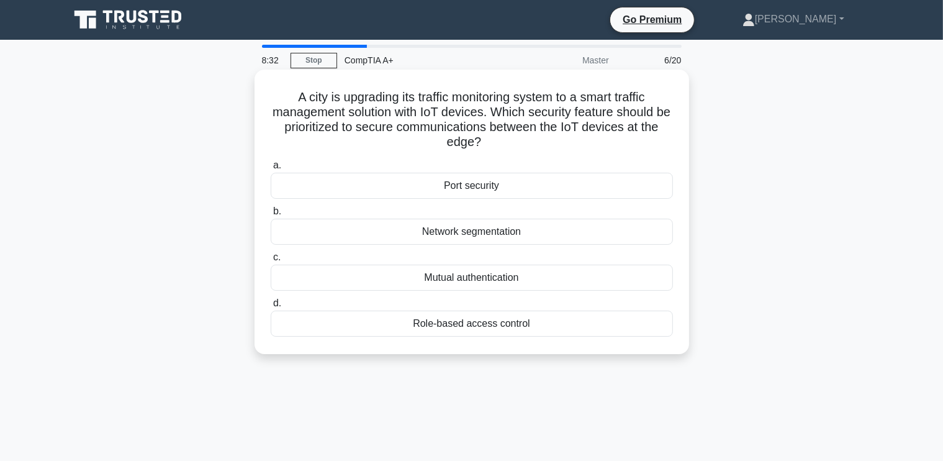
click at [479, 276] on div "Mutual authentication" at bounding box center [472, 278] width 402 height 26
click at [271, 261] on input "c. Mutual authentication" at bounding box center [271, 257] width 0 height 8
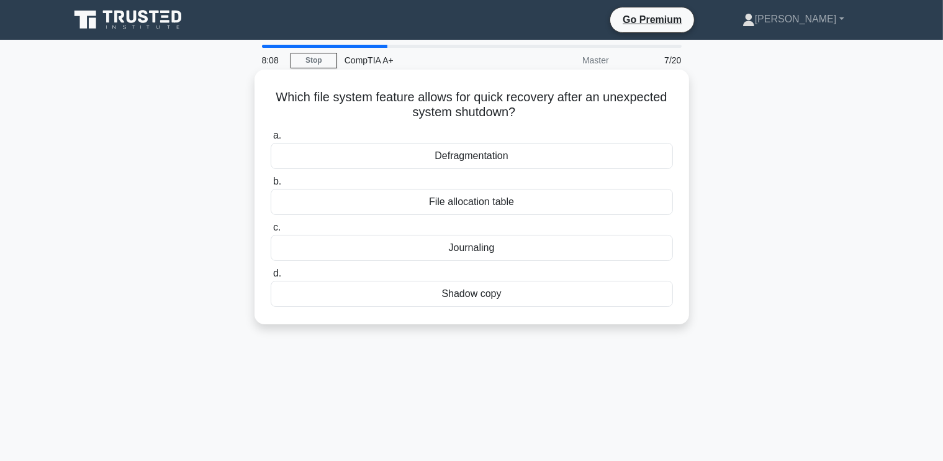
click at [460, 201] on div "File allocation table" at bounding box center [472, 202] width 402 height 26
click at [271, 186] on input "b. File allocation table" at bounding box center [271, 182] width 0 height 8
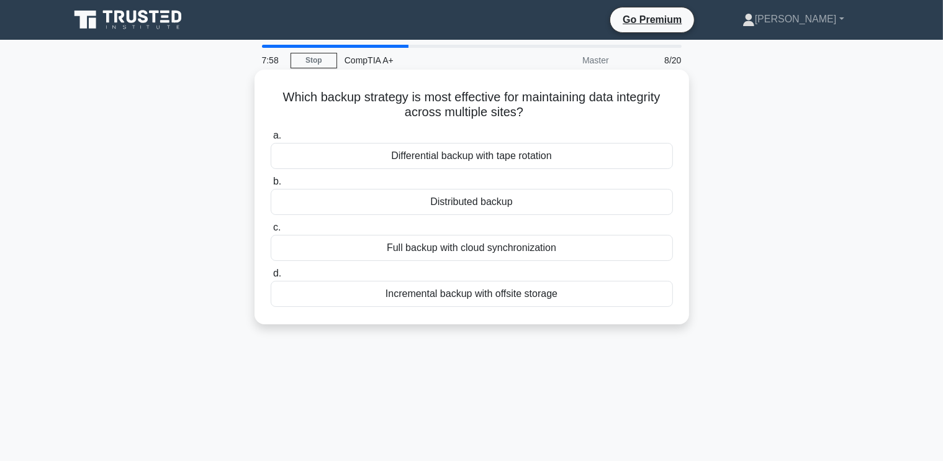
click at [480, 245] on div "Full backup with cloud synchronization" at bounding box center [472, 248] width 402 height 26
click at [271, 232] on input "c. Full backup with cloud synchronization" at bounding box center [271, 228] width 0 height 8
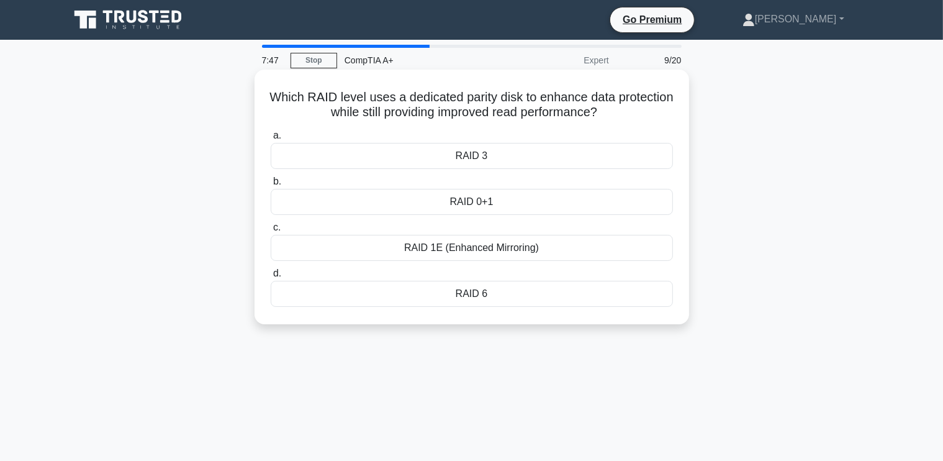
click at [464, 295] on div "RAID 6" at bounding box center [472, 294] width 402 height 26
click at [271, 278] on input "d. RAID 6" at bounding box center [271, 274] width 0 height 8
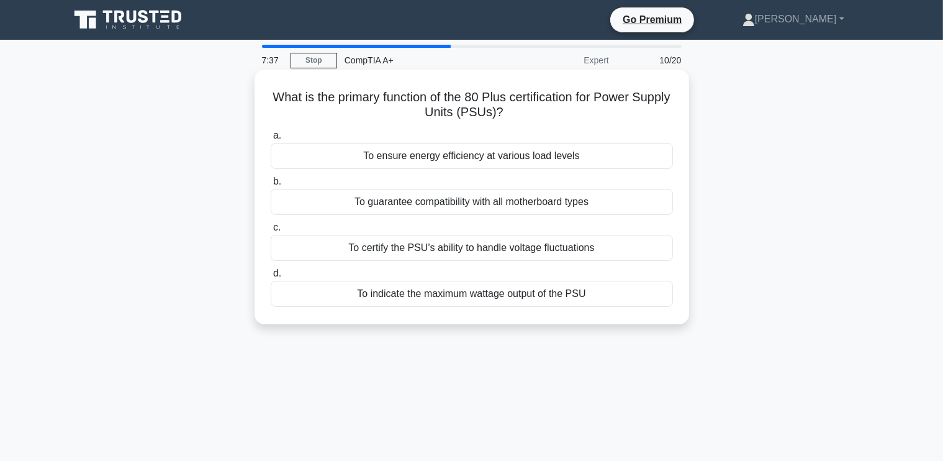
click at [502, 247] on div "To certify the PSU's ability to handle voltage fluctuations" at bounding box center [472, 248] width 402 height 26
click at [271, 232] on input "c. To certify the PSU's ability to handle voltage fluctuations" at bounding box center [271, 228] width 0 height 8
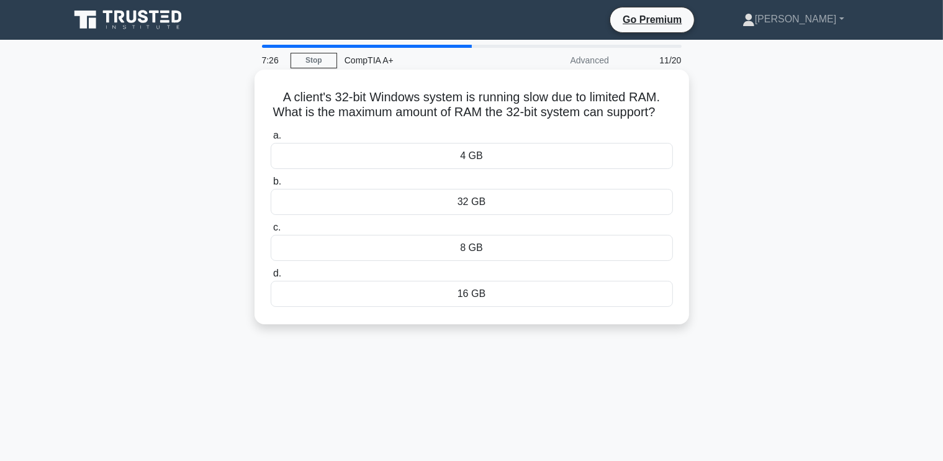
click at [481, 169] on div "4 GB" at bounding box center [472, 156] width 402 height 26
click at [271, 140] on input "a. 4 GB" at bounding box center [271, 136] width 0 height 8
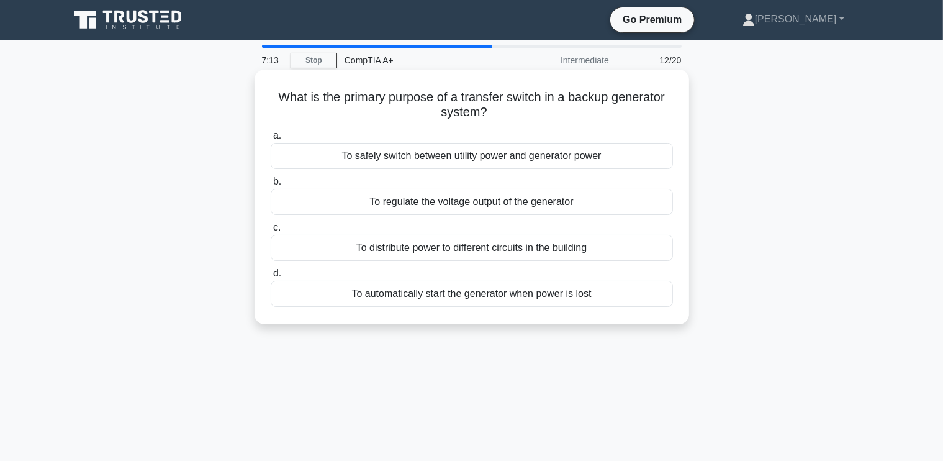
click at [455, 157] on div "To safely switch between utility power and generator power" at bounding box center [472, 156] width 402 height 26
click at [271, 140] on input "a. To safely switch between utility power and generator power" at bounding box center [271, 136] width 0 height 8
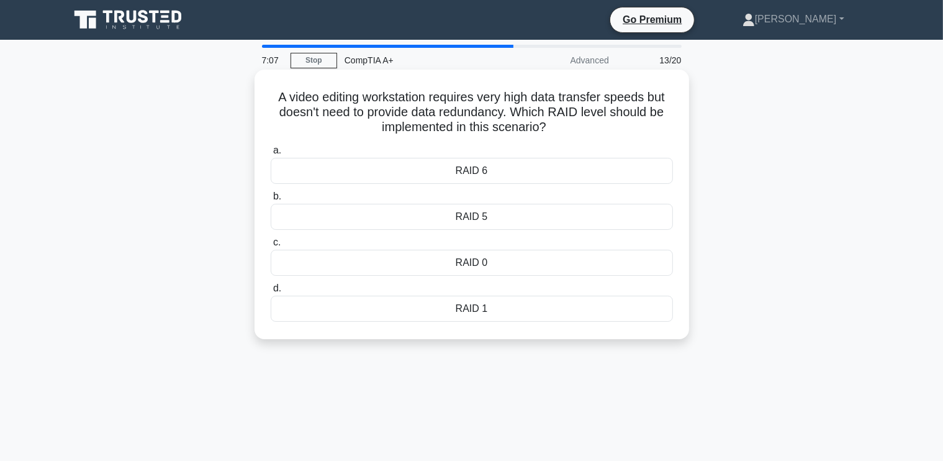
click at [475, 178] on div "RAID 6" at bounding box center [472, 171] width 402 height 26
click at [271, 155] on input "a. RAID 6" at bounding box center [271, 151] width 0 height 8
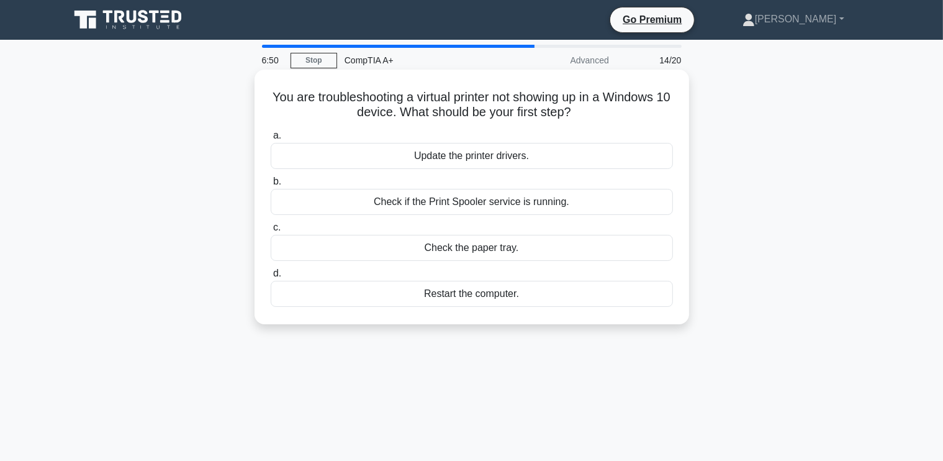
click at [502, 201] on div "Check if the Print Spooler service is running." at bounding box center [472, 202] width 402 height 26
click at [271, 186] on input "b. Check if the Print Spooler service is running." at bounding box center [271, 182] width 0 height 8
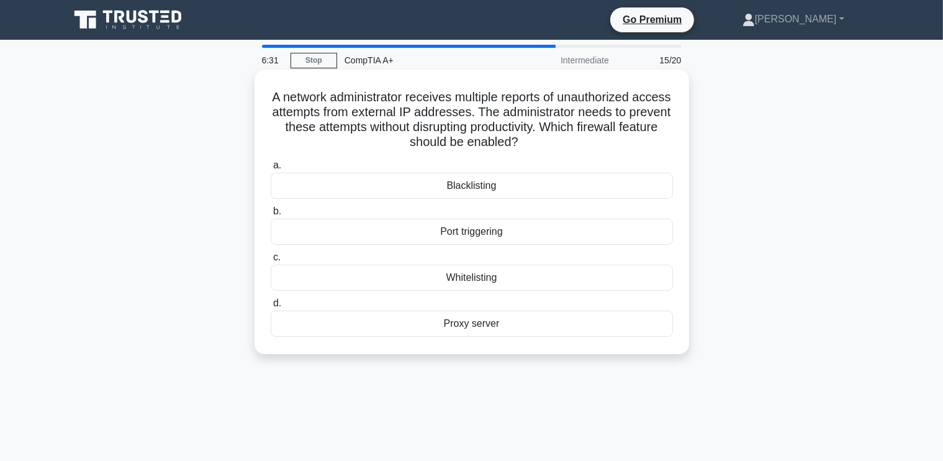
click at [465, 186] on div "Blacklisting" at bounding box center [472, 186] width 402 height 26
click at [271, 170] on input "a. Blacklisting" at bounding box center [271, 165] width 0 height 8
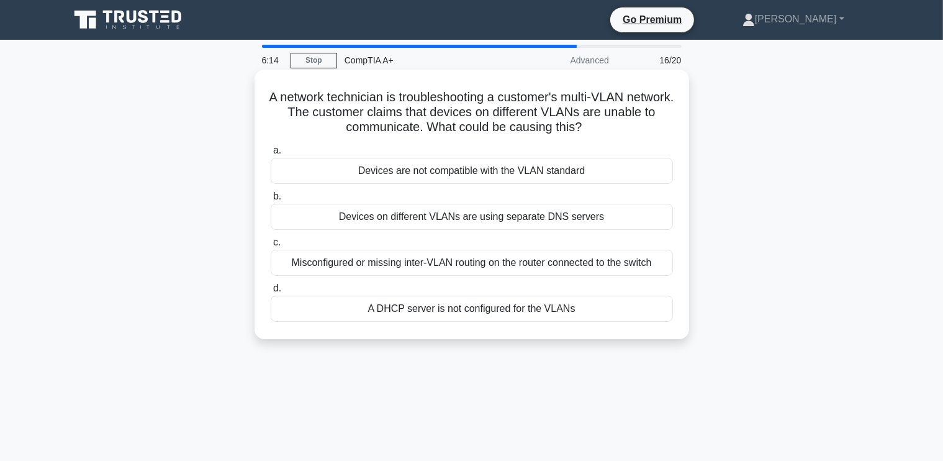
click at [479, 261] on div "Misconfigured or missing inter-VLAN routing on the router connected to the swit…" at bounding box center [472, 263] width 402 height 26
click at [271, 247] on input "c. Misconfigured or missing inter-VLAN routing on the router connected to the s…" at bounding box center [271, 243] width 0 height 8
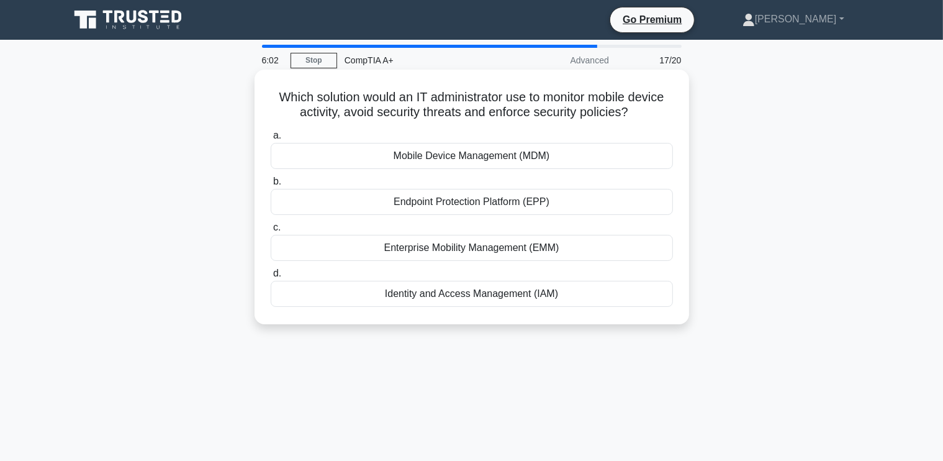
click at [471, 161] on div "Mobile Device Management (MDM)" at bounding box center [472, 156] width 402 height 26
click at [271, 140] on input "a. Mobile Device Management (MDM)" at bounding box center [271, 136] width 0 height 8
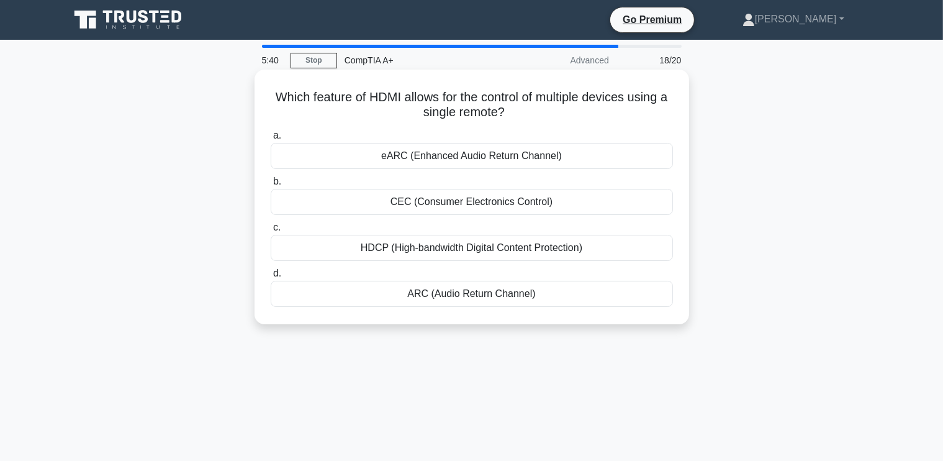
click at [434, 160] on div "eARC (Enhanced Audio Return Channel)" at bounding box center [472, 156] width 402 height 26
click at [271, 140] on input "a. eARC (Enhanced Audio Return Channel)" at bounding box center [271, 136] width 0 height 8
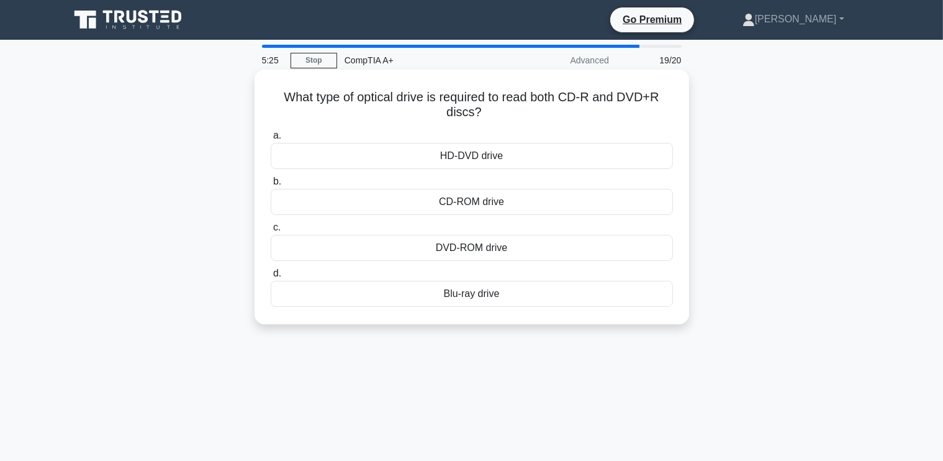
click at [465, 248] on div "DVD-ROM drive" at bounding box center [472, 248] width 402 height 26
click at [271, 232] on input "c. DVD-ROM drive" at bounding box center [271, 228] width 0 height 8
click at [466, 203] on div "Rotational speed" at bounding box center [472, 202] width 402 height 26
click at [271, 186] on input "b. Rotational speed" at bounding box center [271, 182] width 0 height 8
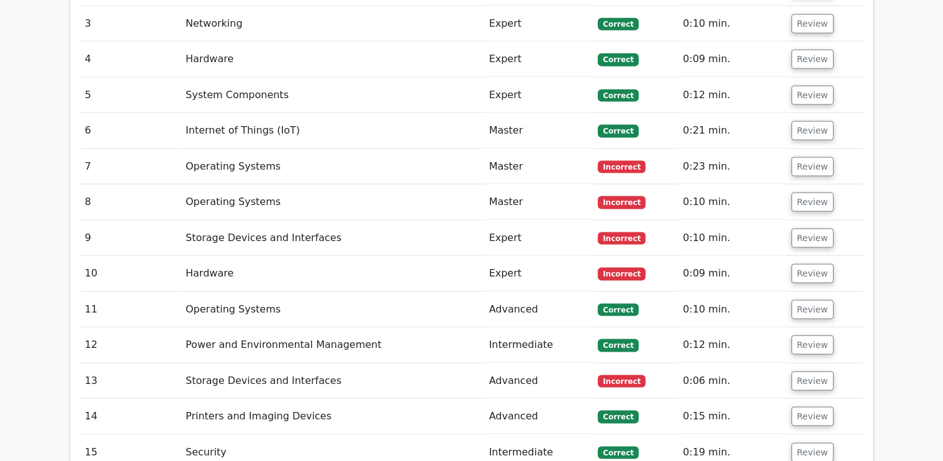
scroll to position [1615, 0]
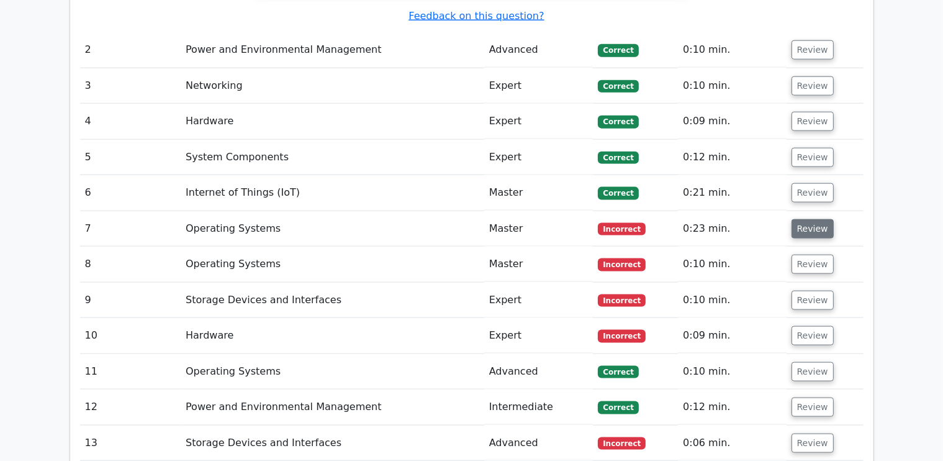
click at [798, 219] on button "Review" at bounding box center [813, 228] width 42 height 19
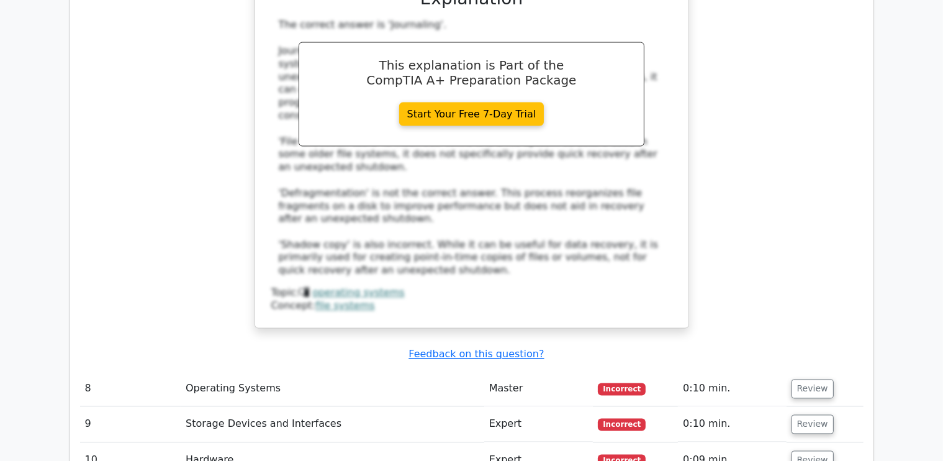
scroll to position [2236, 0]
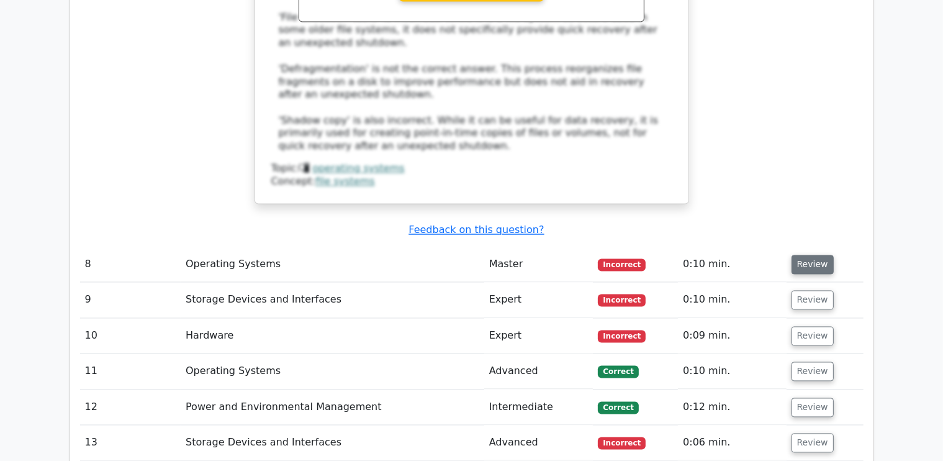
click at [812, 255] on button "Review" at bounding box center [813, 264] width 42 height 19
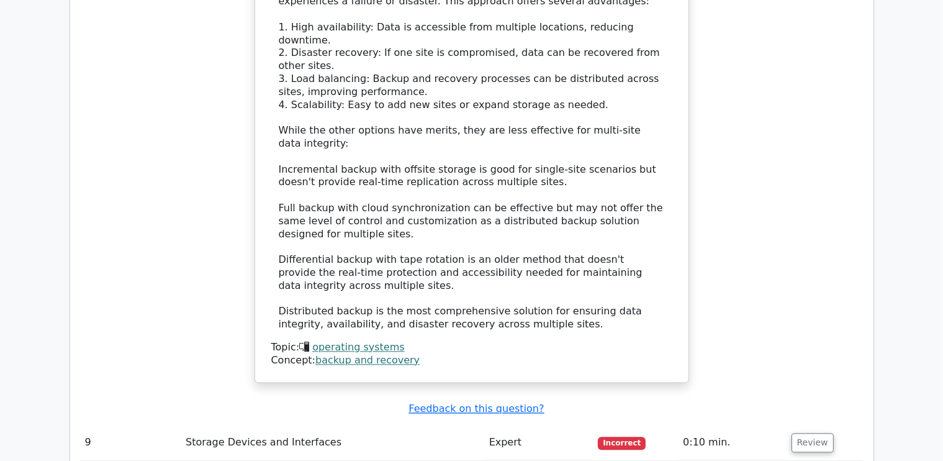
scroll to position [3043, 0]
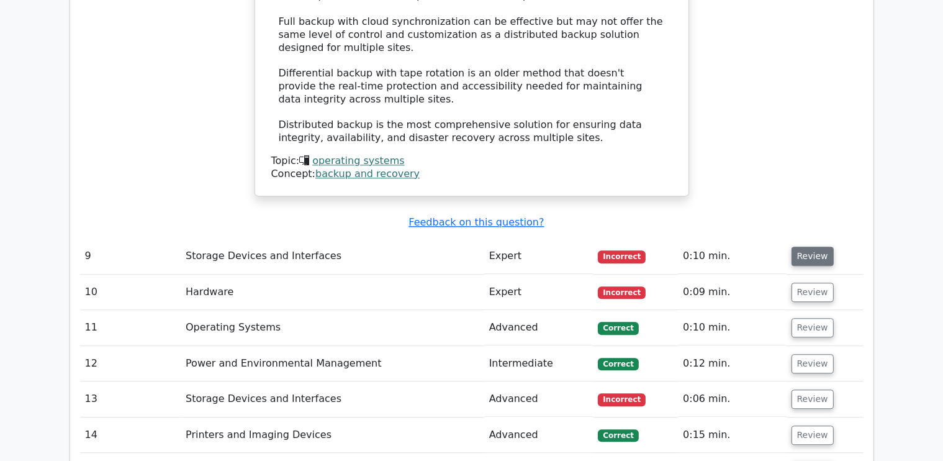
click at [806, 247] on button "Review" at bounding box center [813, 256] width 42 height 19
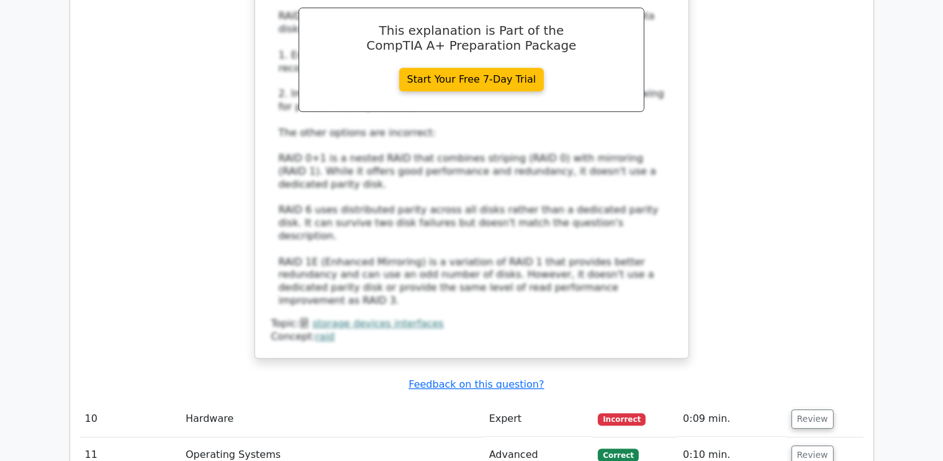
scroll to position [3665, 0]
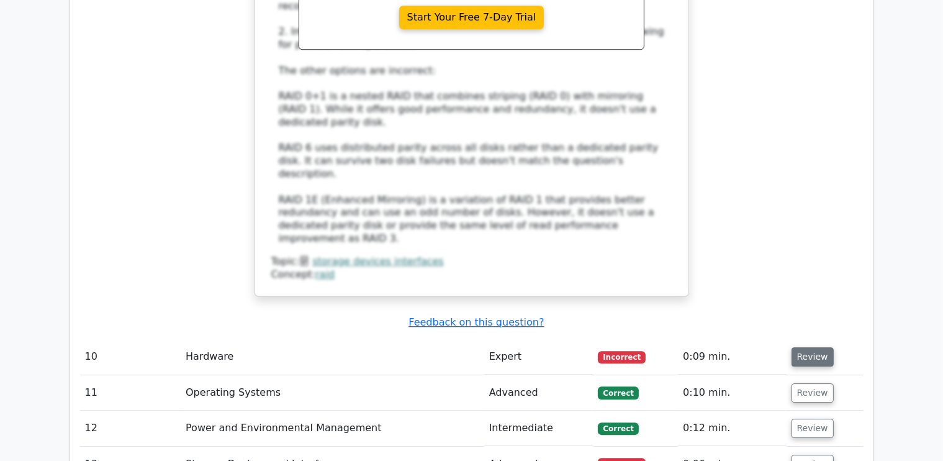
click at [804, 347] on button "Review" at bounding box center [813, 356] width 42 height 19
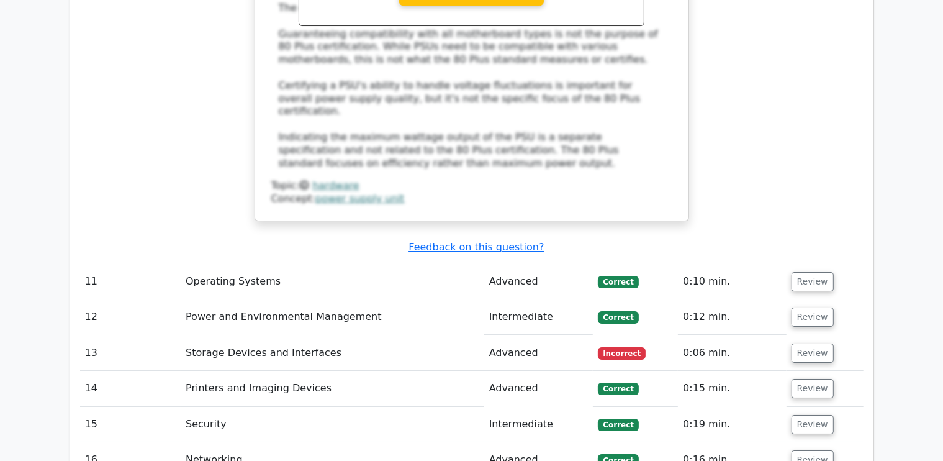
scroll to position [4534, 0]
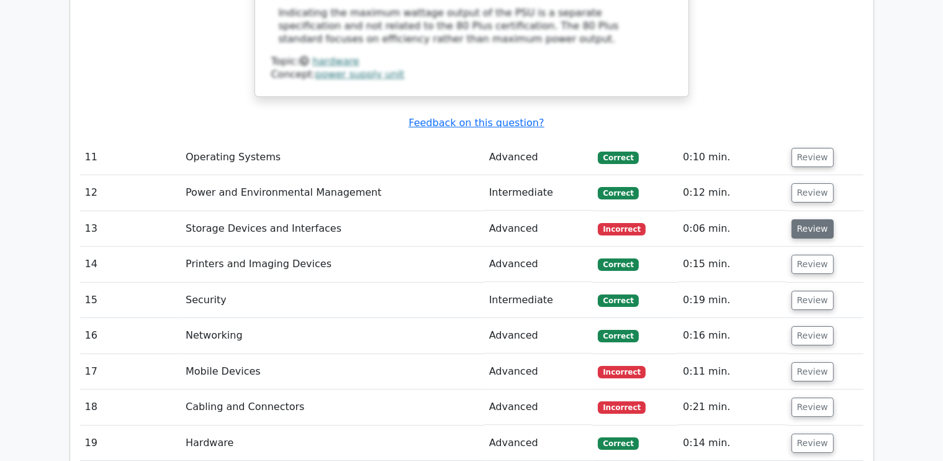
click at [799, 219] on button "Review" at bounding box center [813, 228] width 42 height 19
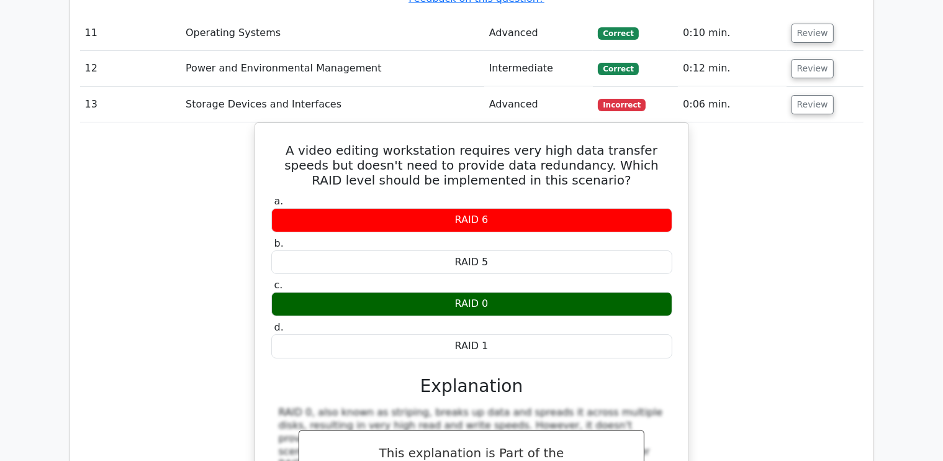
scroll to position [4969, 0]
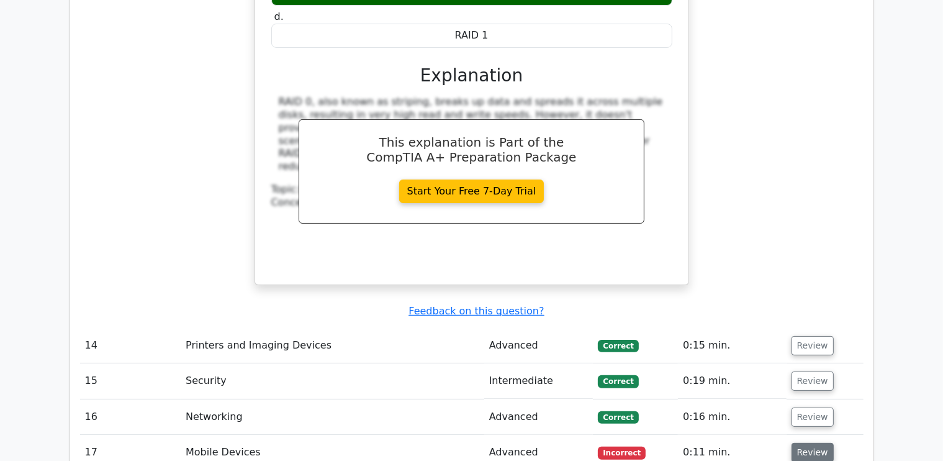
click at [807, 443] on button "Review" at bounding box center [813, 452] width 42 height 19
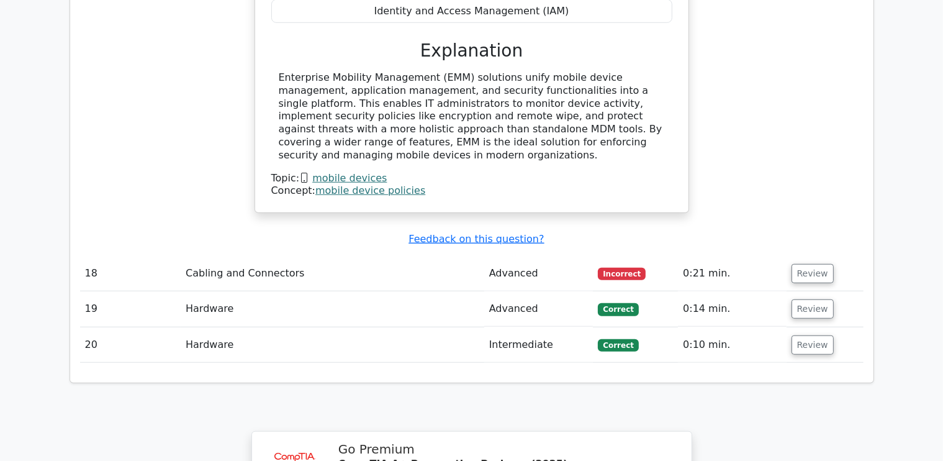
scroll to position [5590, 0]
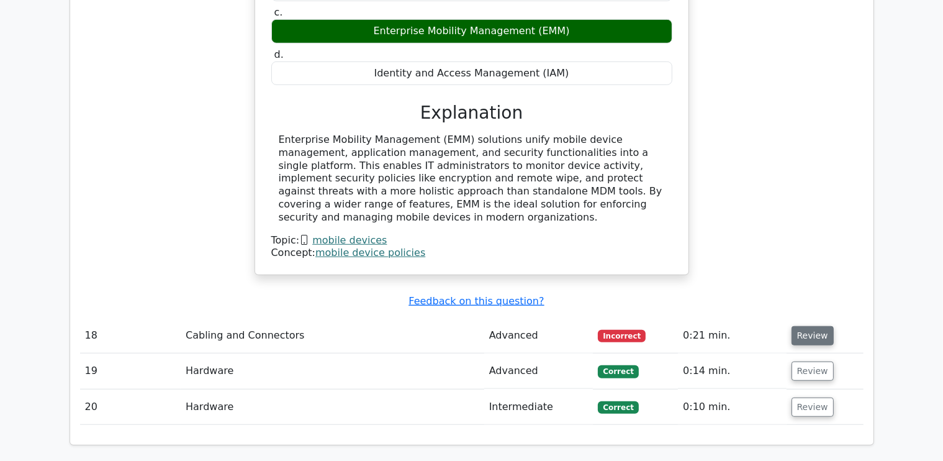
click at [804, 326] on button "Review" at bounding box center [813, 335] width 42 height 19
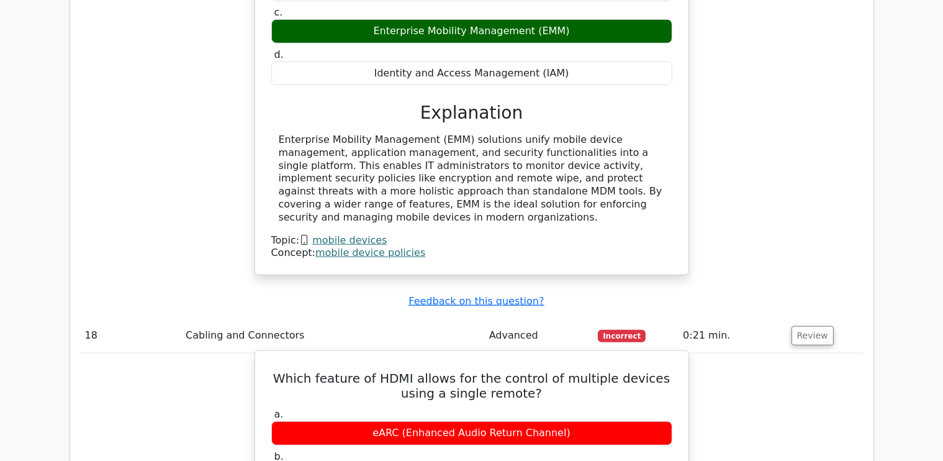
scroll to position [5652, 0]
